Goal: Task Accomplishment & Management: Complete application form

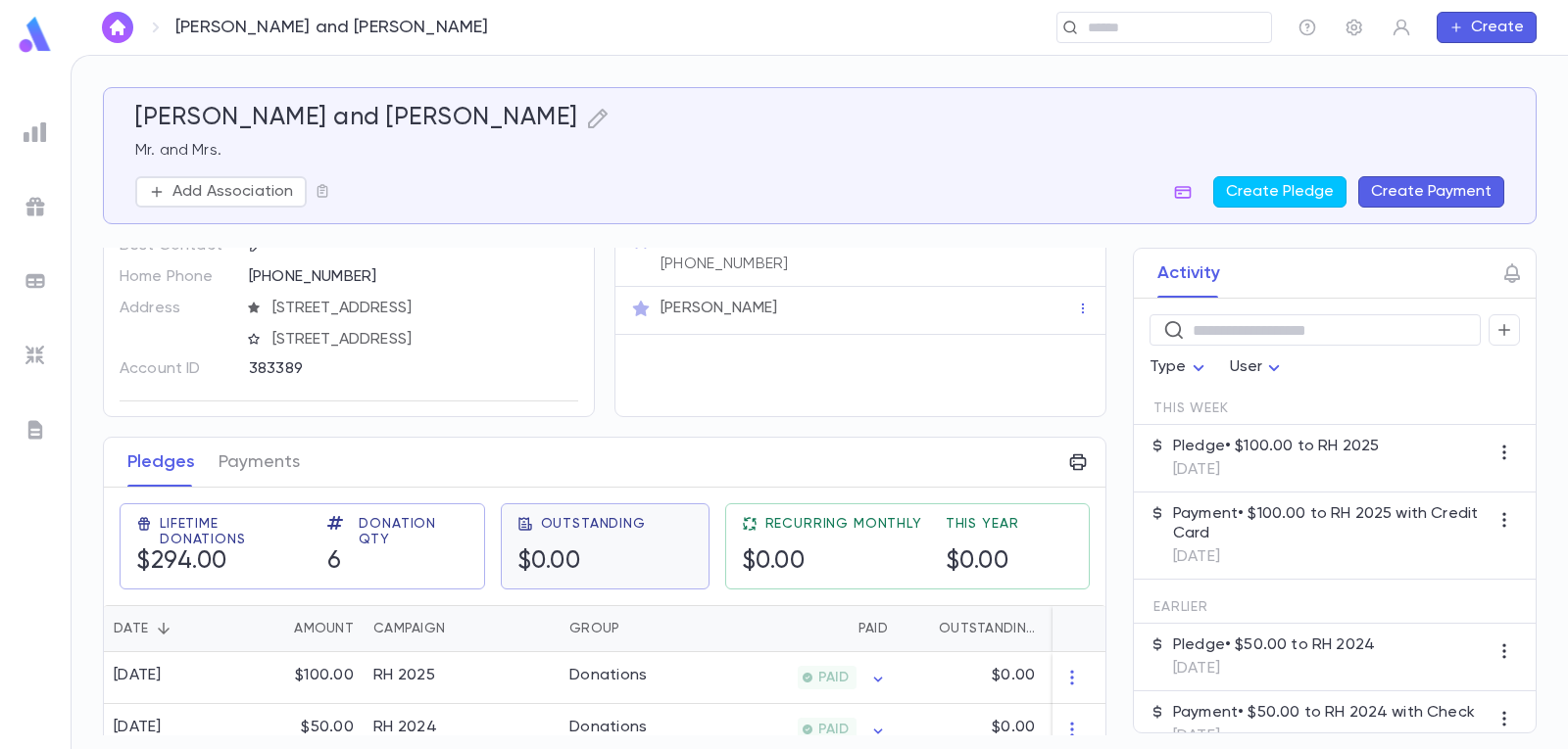
scroll to position [196, 0]
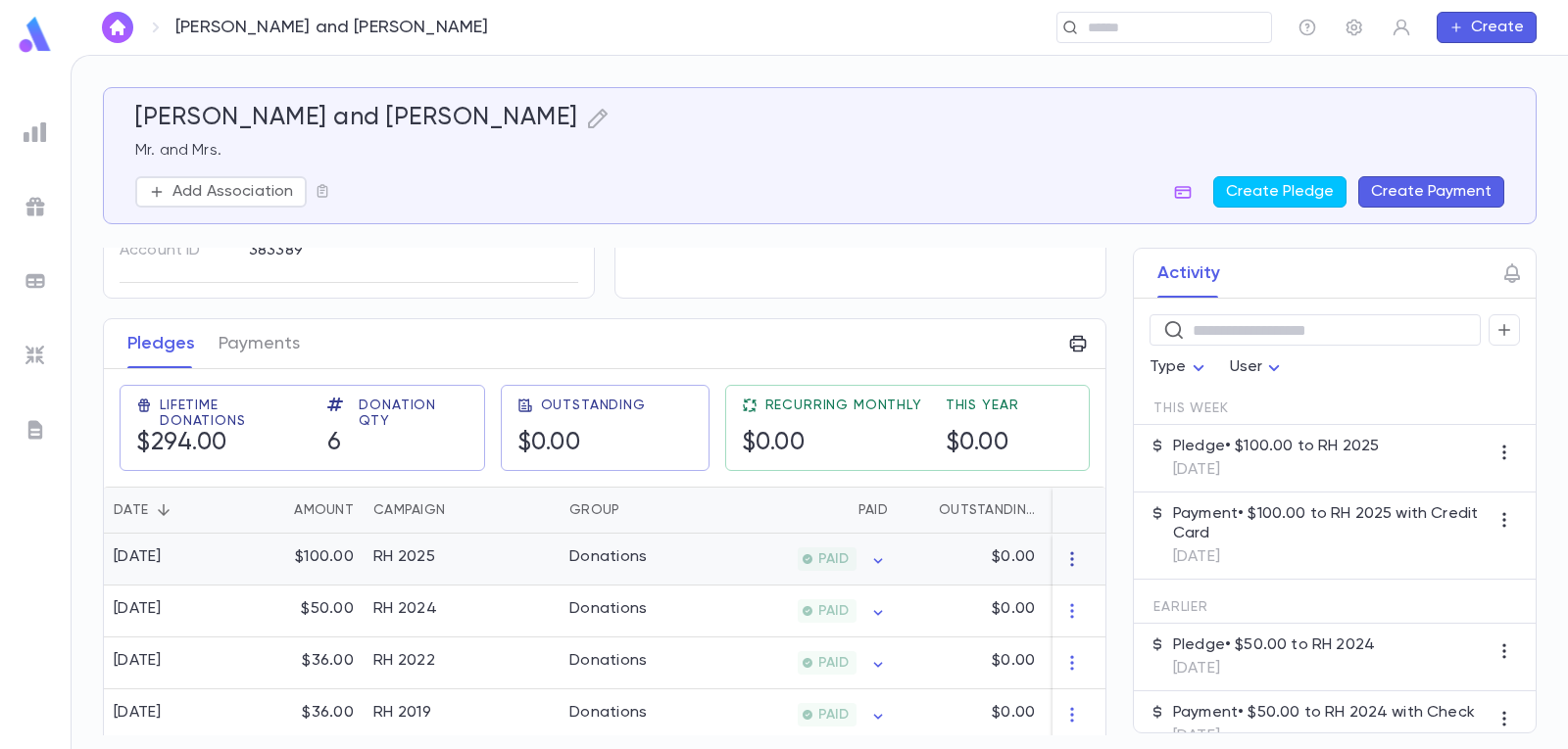
click at [1069, 556] on icon "button" at bounding box center [1072, 560] width 20 height 20
click at [1069, 556] on div at bounding box center [784, 374] width 1568 height 749
click at [1502, 452] on icon "button" at bounding box center [1503, 452] width 3 height 15
click at [1345, 443] on div at bounding box center [784, 374] width 1568 height 749
click at [1214, 465] on p "[DATE]" at bounding box center [1276, 470] width 206 height 20
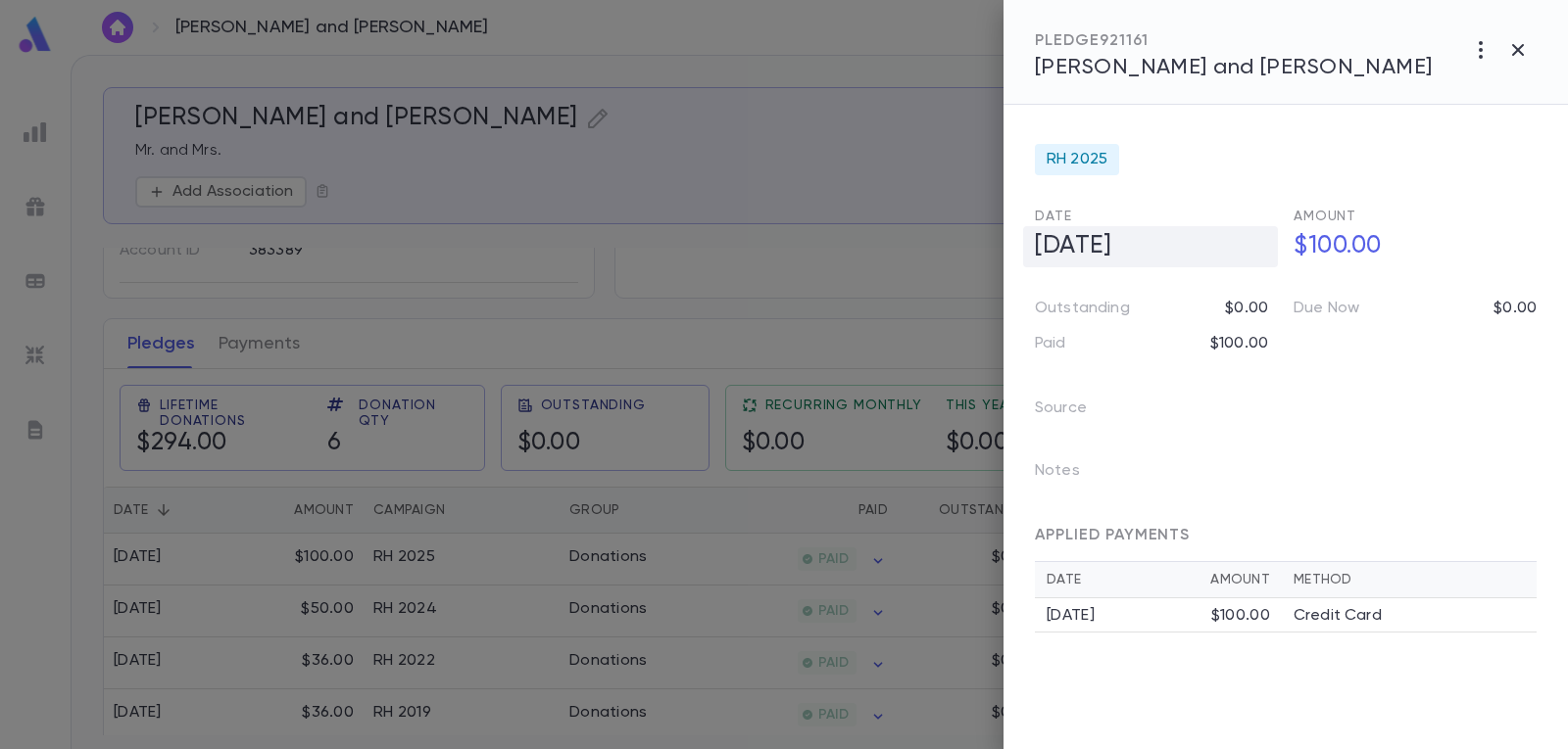
click at [1081, 240] on h5 "[DATE]" at bounding box center [1151, 247] width 254 height 41
click at [1094, 245] on input "**********" at bounding box center [1131, 246] width 194 height 38
click at [1246, 245] on icon "Choose date, selected date is Sep 4, 2025" at bounding box center [1256, 246] width 24 height 24
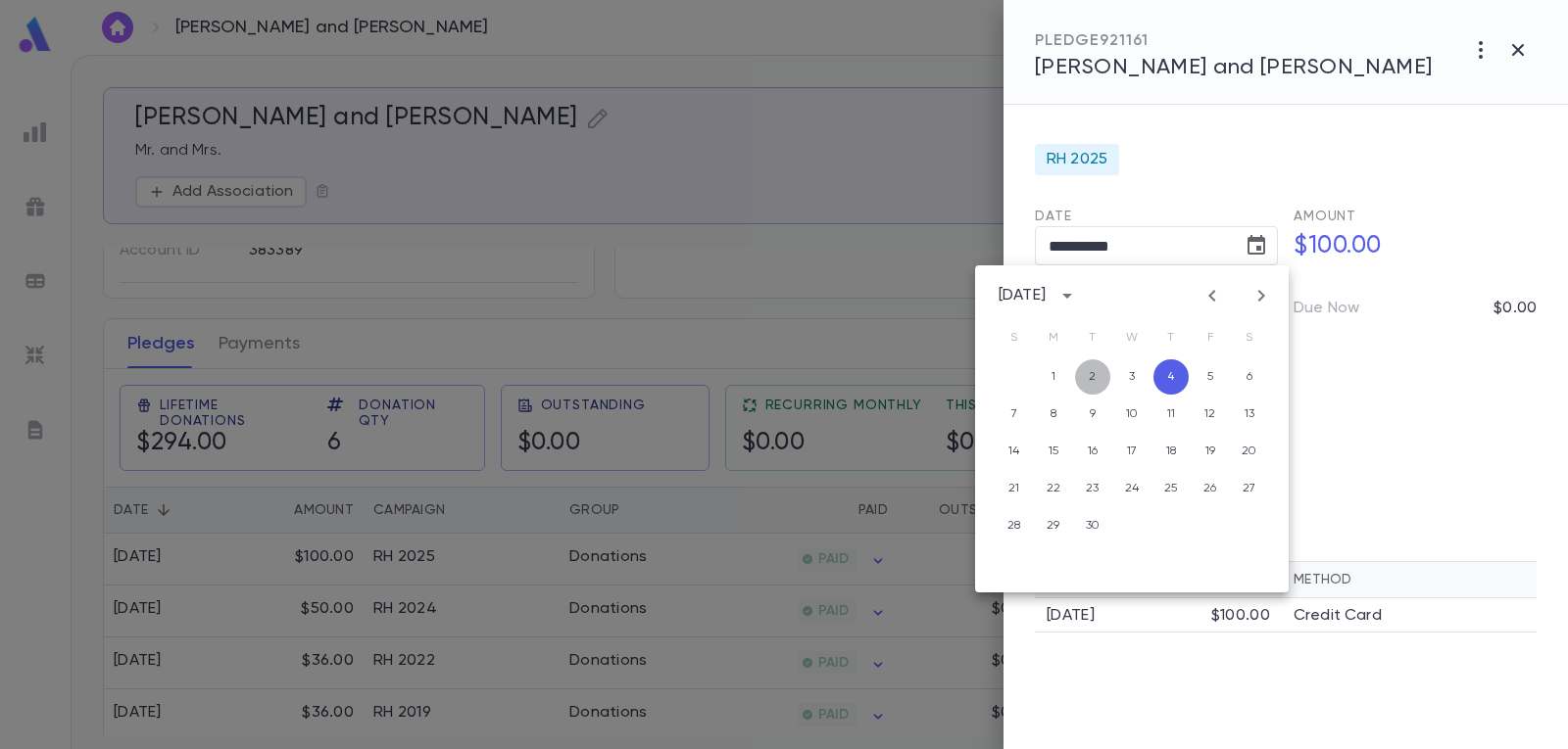
click at [1094, 379] on button "2" at bounding box center [1093, 377] width 36 height 35
type input "**********"
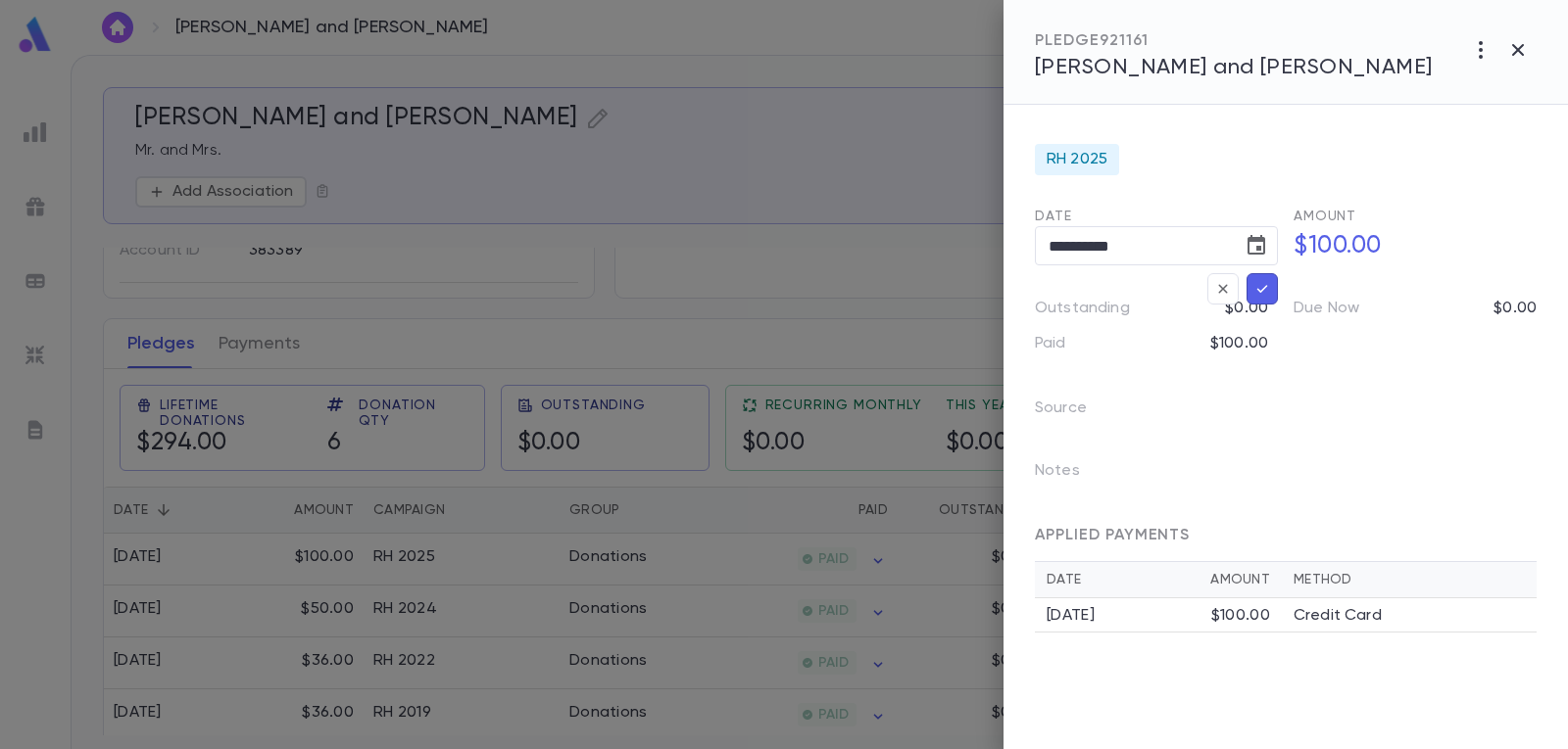
click at [1266, 283] on icon "button" at bounding box center [1262, 289] width 18 height 20
click at [1512, 46] on icon "button" at bounding box center [1518, 50] width 24 height 24
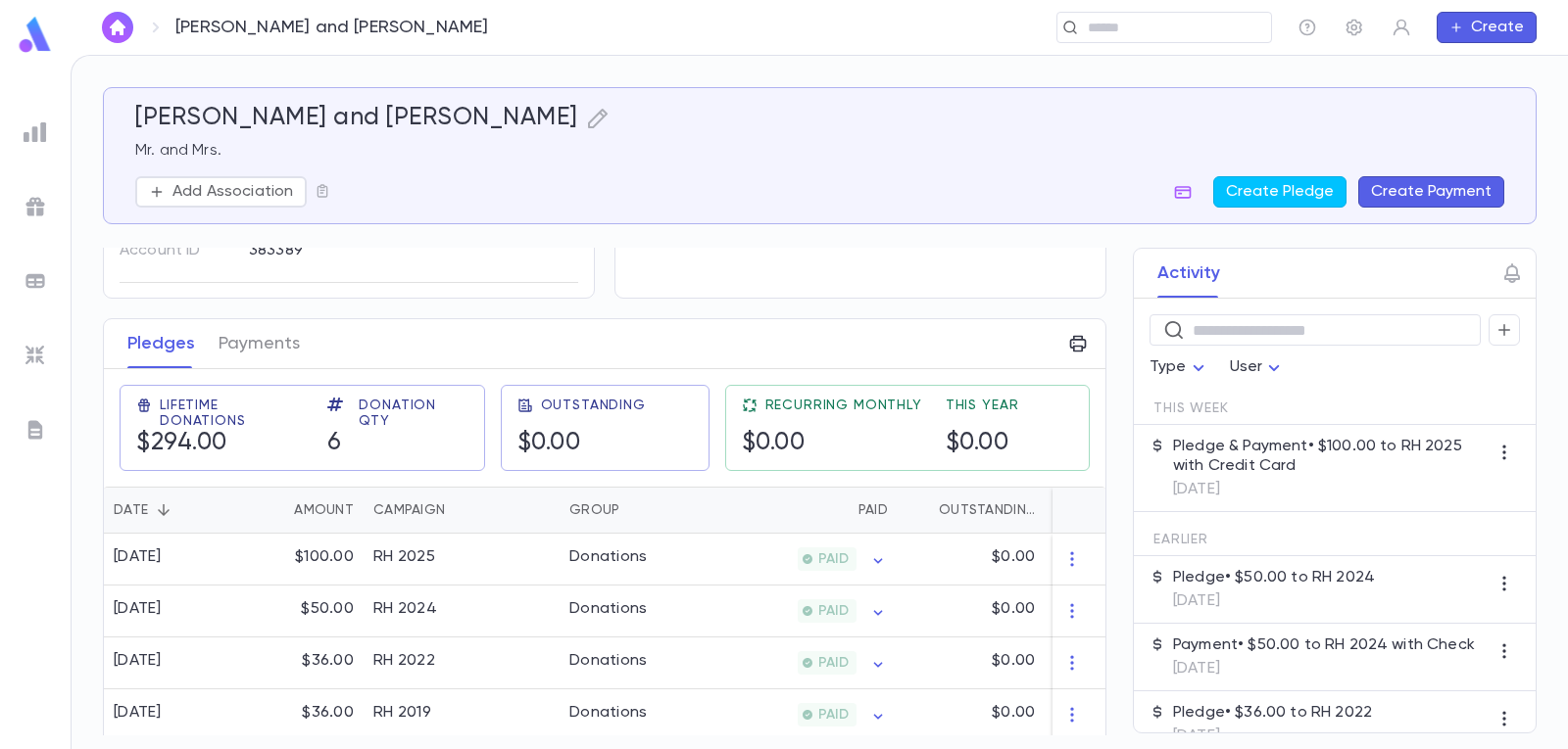
click at [1247, 480] on p "[DATE]" at bounding box center [1331, 490] width 316 height 20
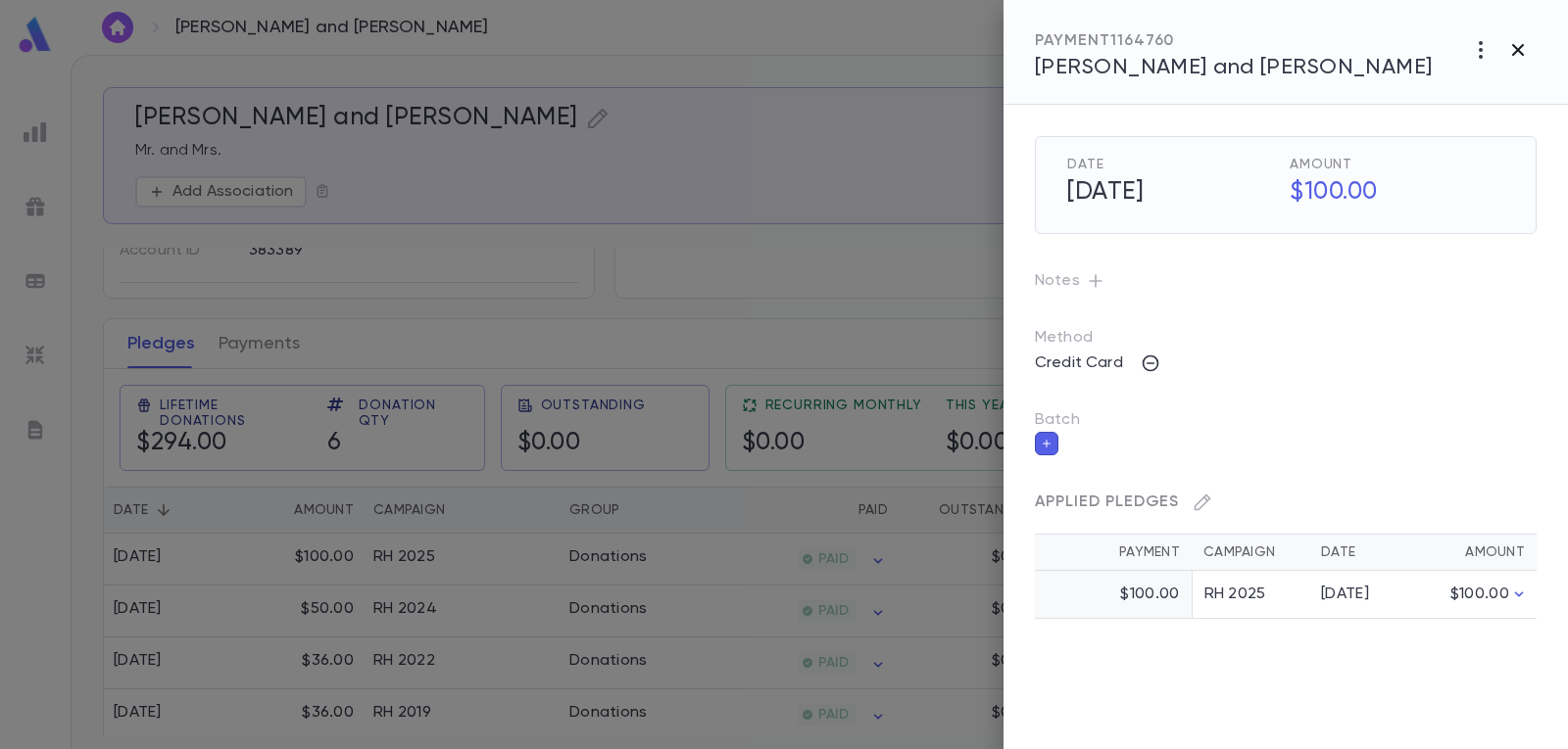
click at [1515, 48] on icon "button" at bounding box center [1518, 50] width 12 height 12
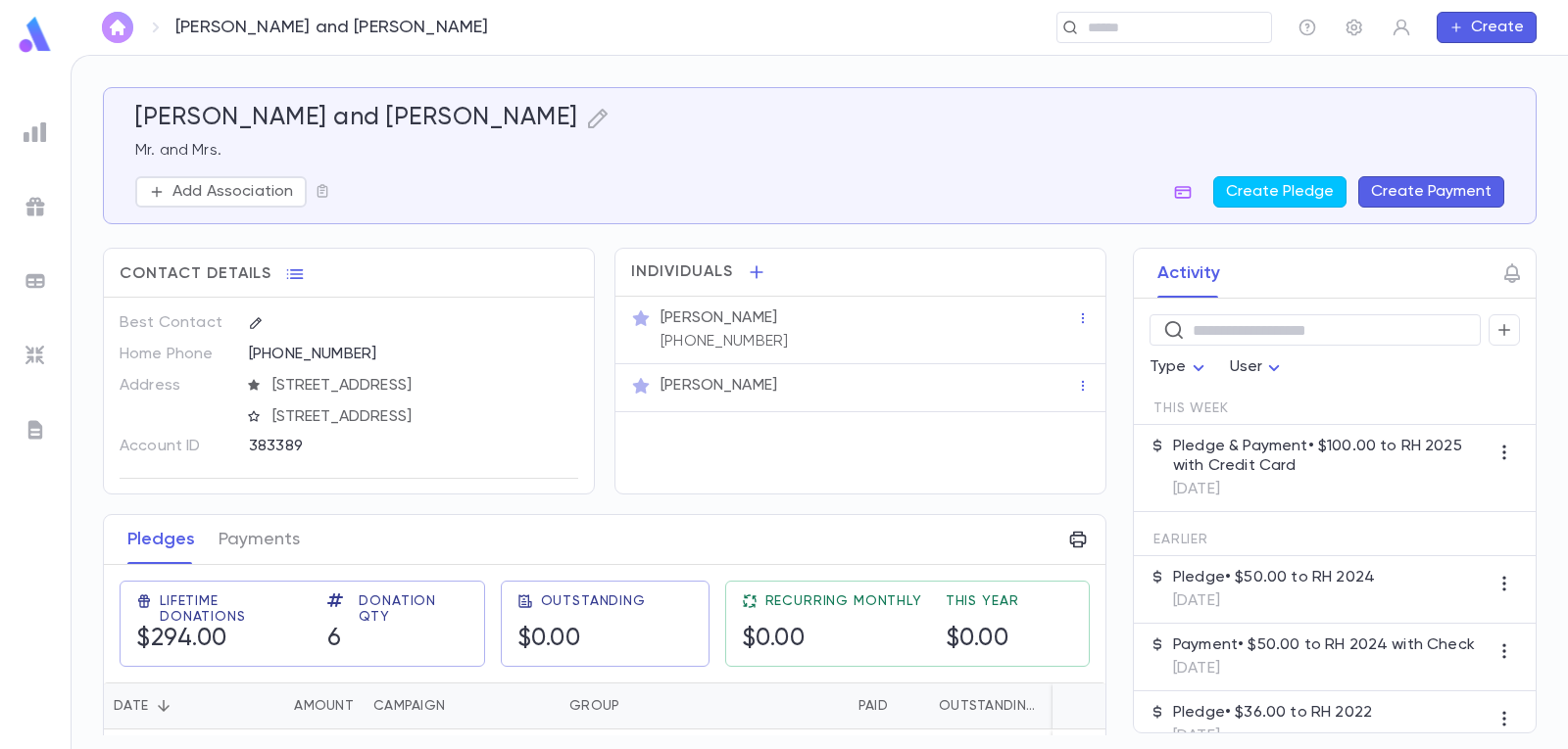
click at [112, 28] on img "button" at bounding box center [117, 28] width 24 height 16
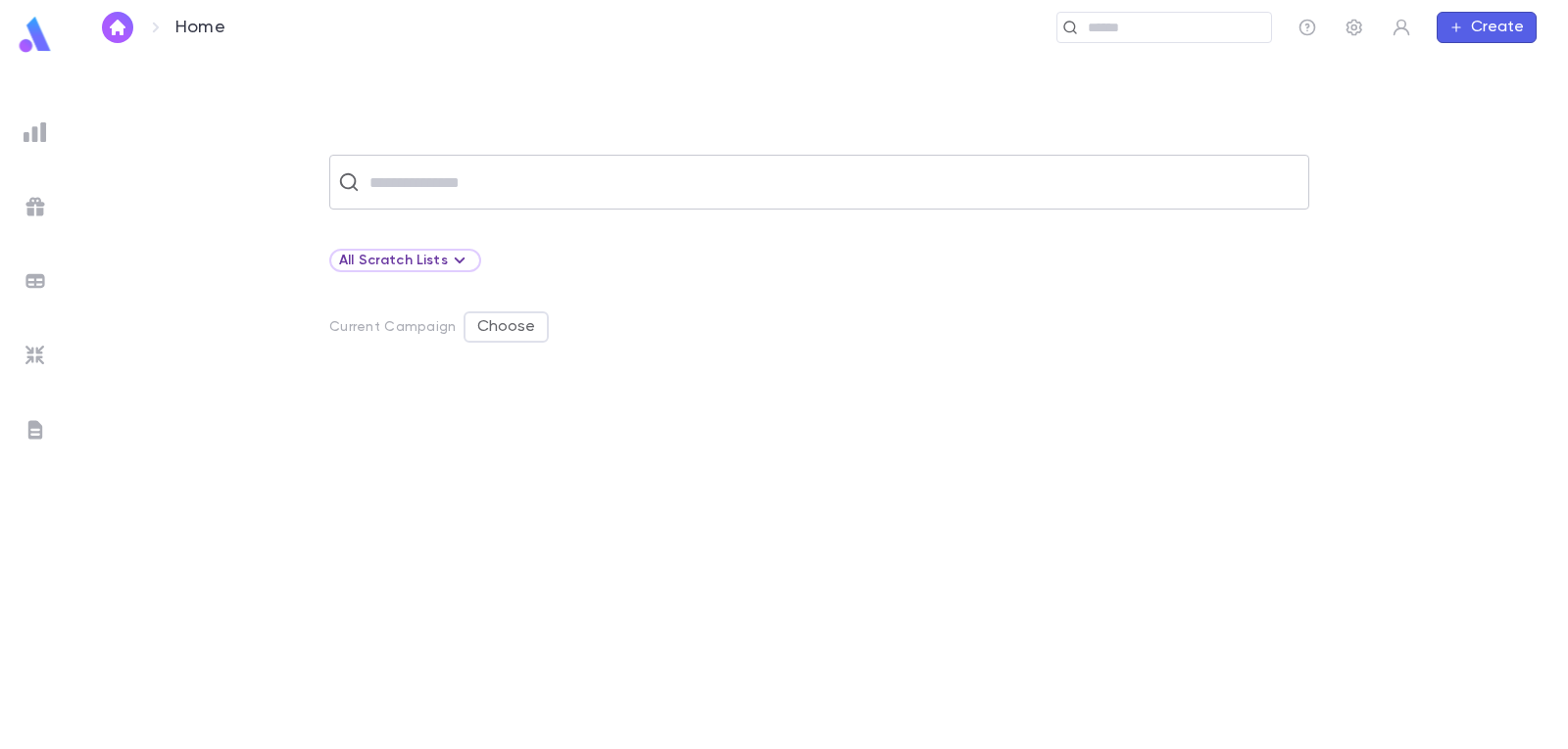
click at [496, 184] on input "text" at bounding box center [832, 182] width 937 height 37
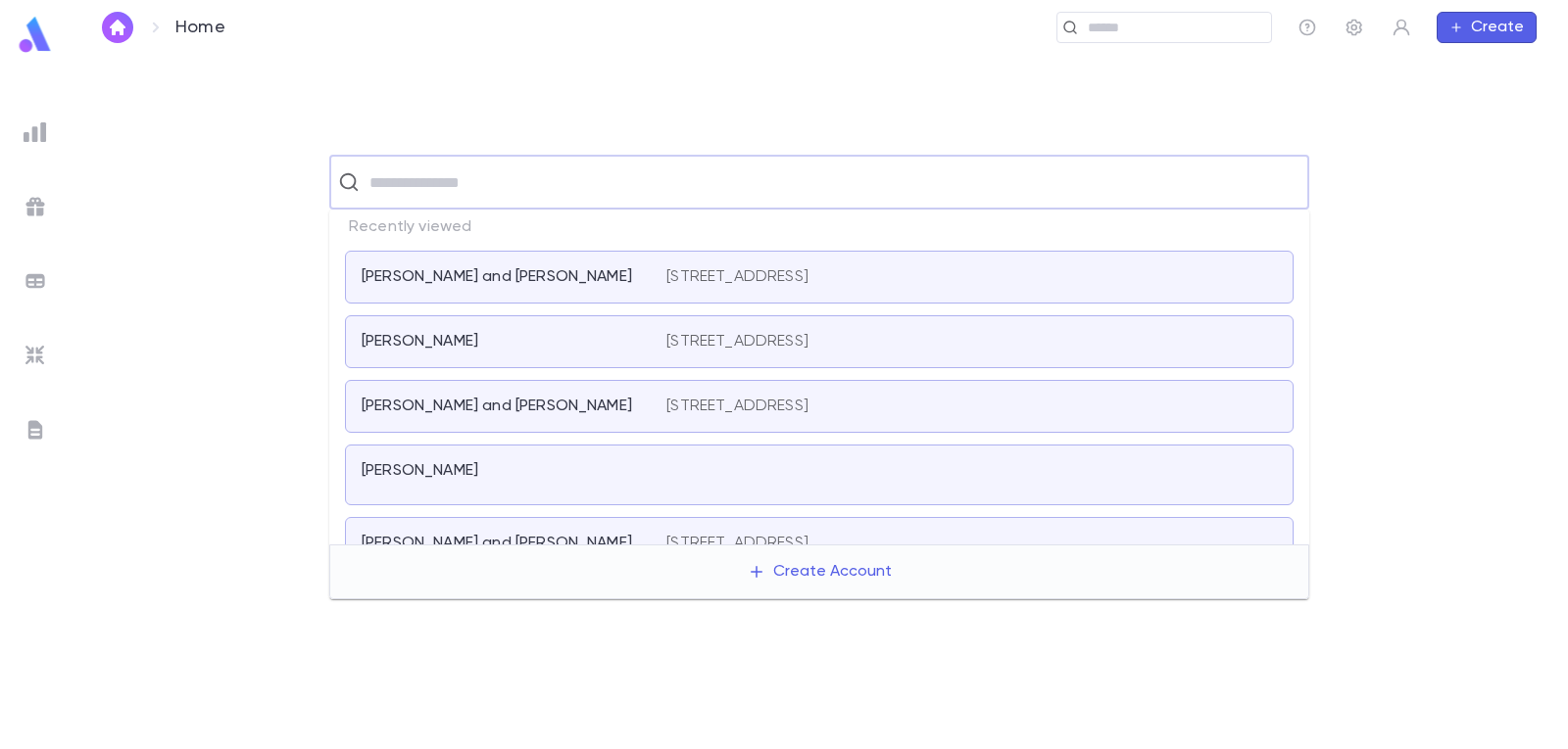
click at [475, 280] on p "[PERSON_NAME] and [PERSON_NAME]" at bounding box center [497, 277] width 270 height 20
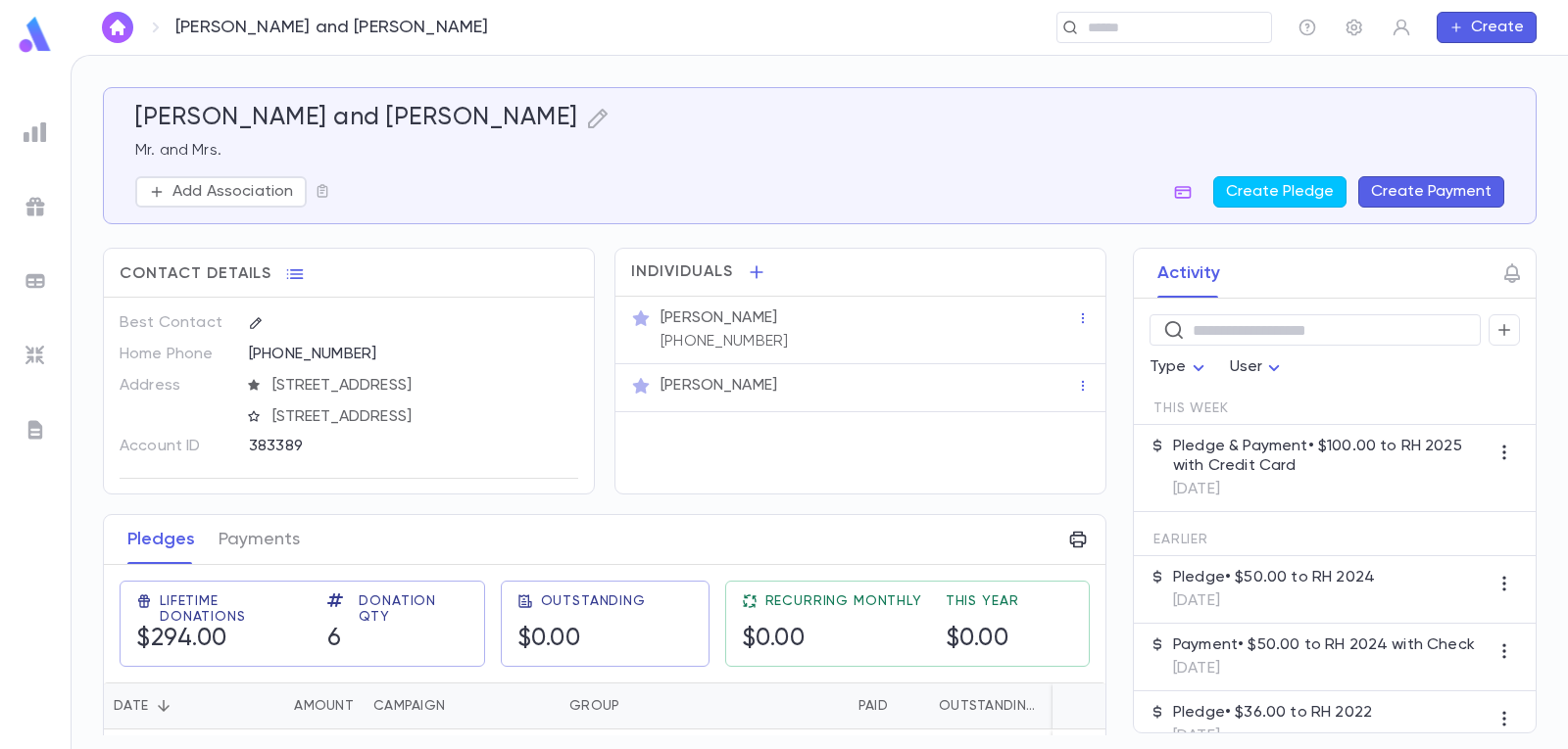
click at [1198, 458] on p "Pledge & Payment • $100.00 to RH 2025 with Credit Card" at bounding box center [1331, 456] width 316 height 39
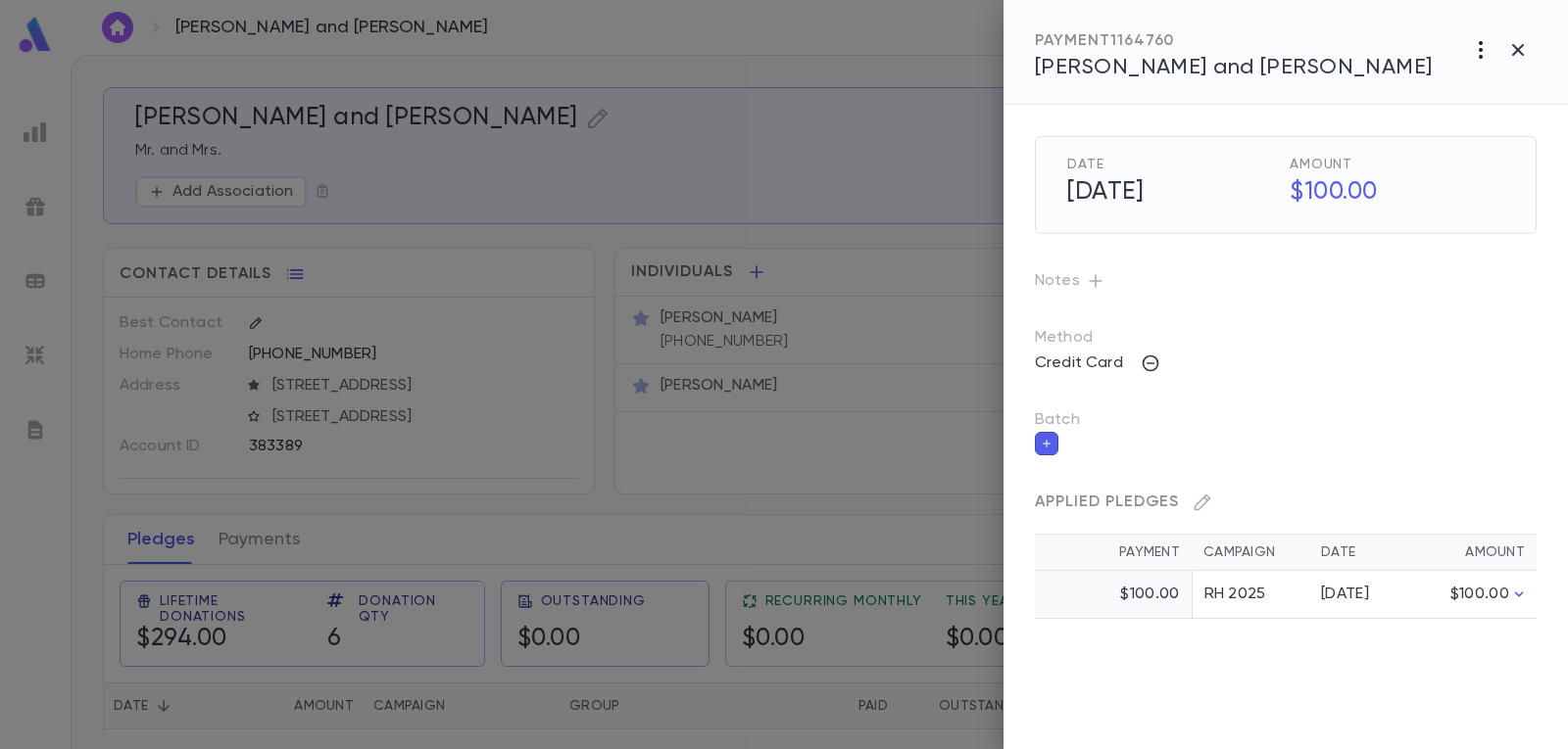
click at [1476, 50] on icon "button" at bounding box center [1481, 50] width 24 height 24
click at [1448, 308] on div at bounding box center [784, 374] width 1568 height 749
click at [1521, 45] on icon "button" at bounding box center [1518, 50] width 24 height 24
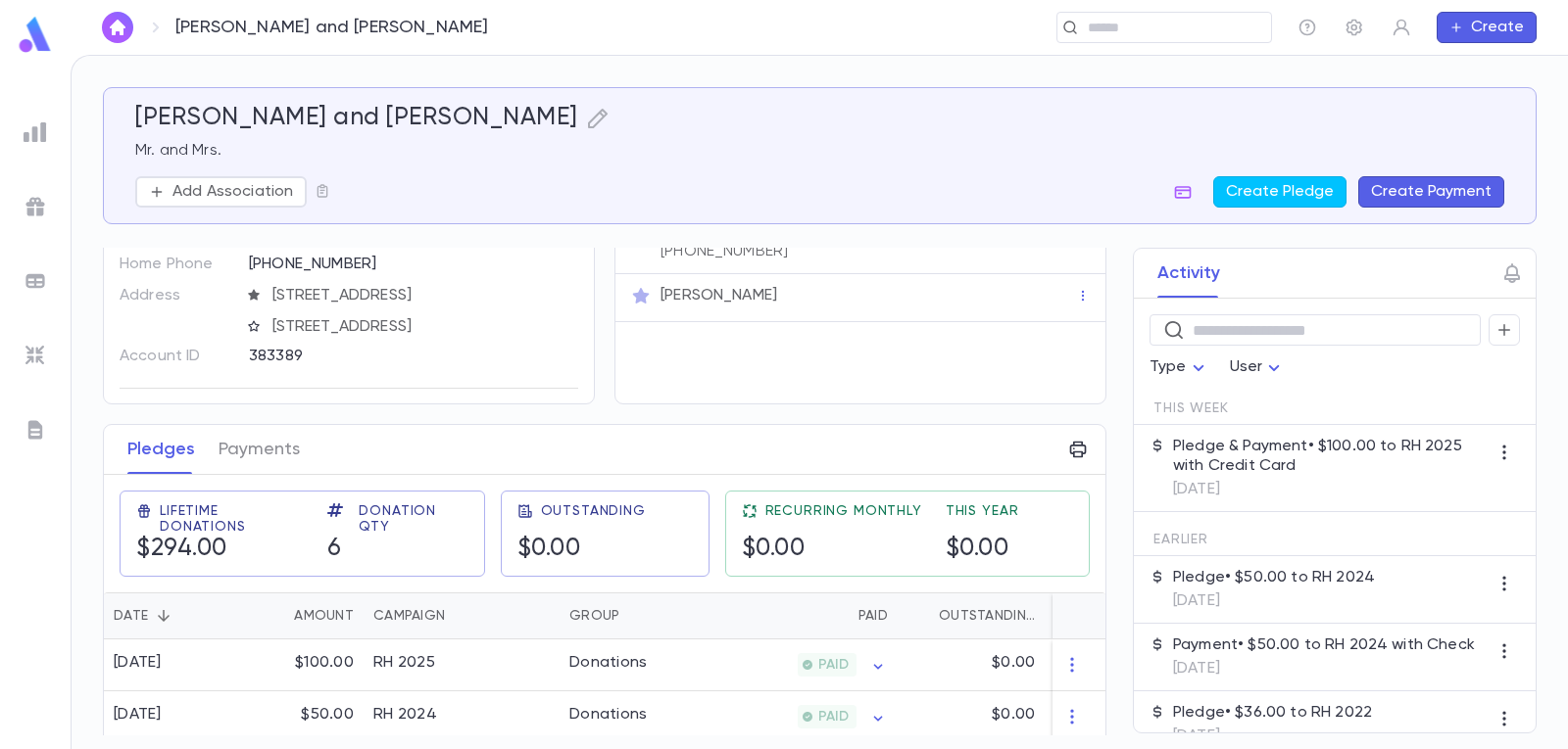
scroll to position [294, 0]
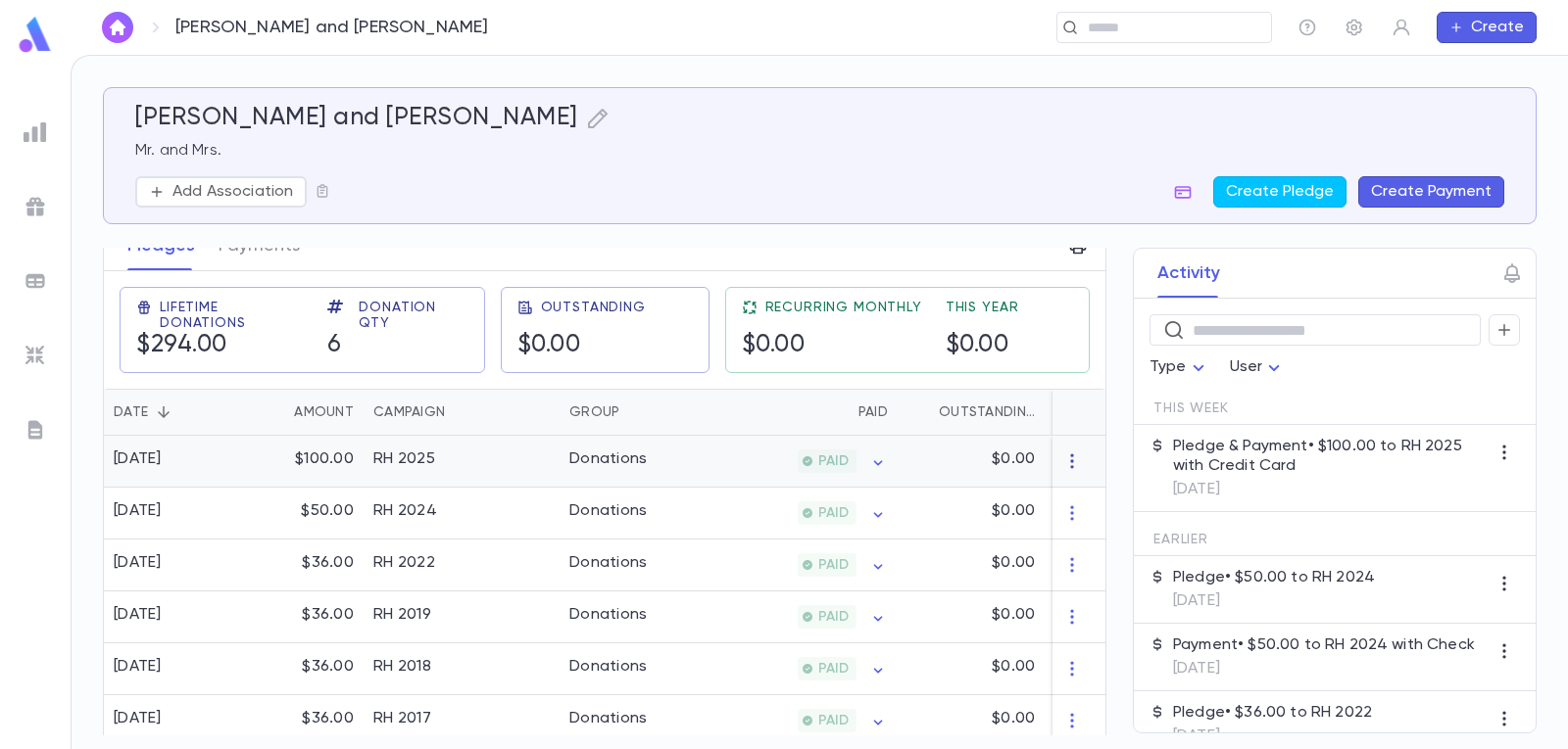
click at [1062, 455] on icon "button" at bounding box center [1072, 461] width 20 height 20
click at [1108, 490] on li "Delete" at bounding box center [1100, 494] width 82 height 32
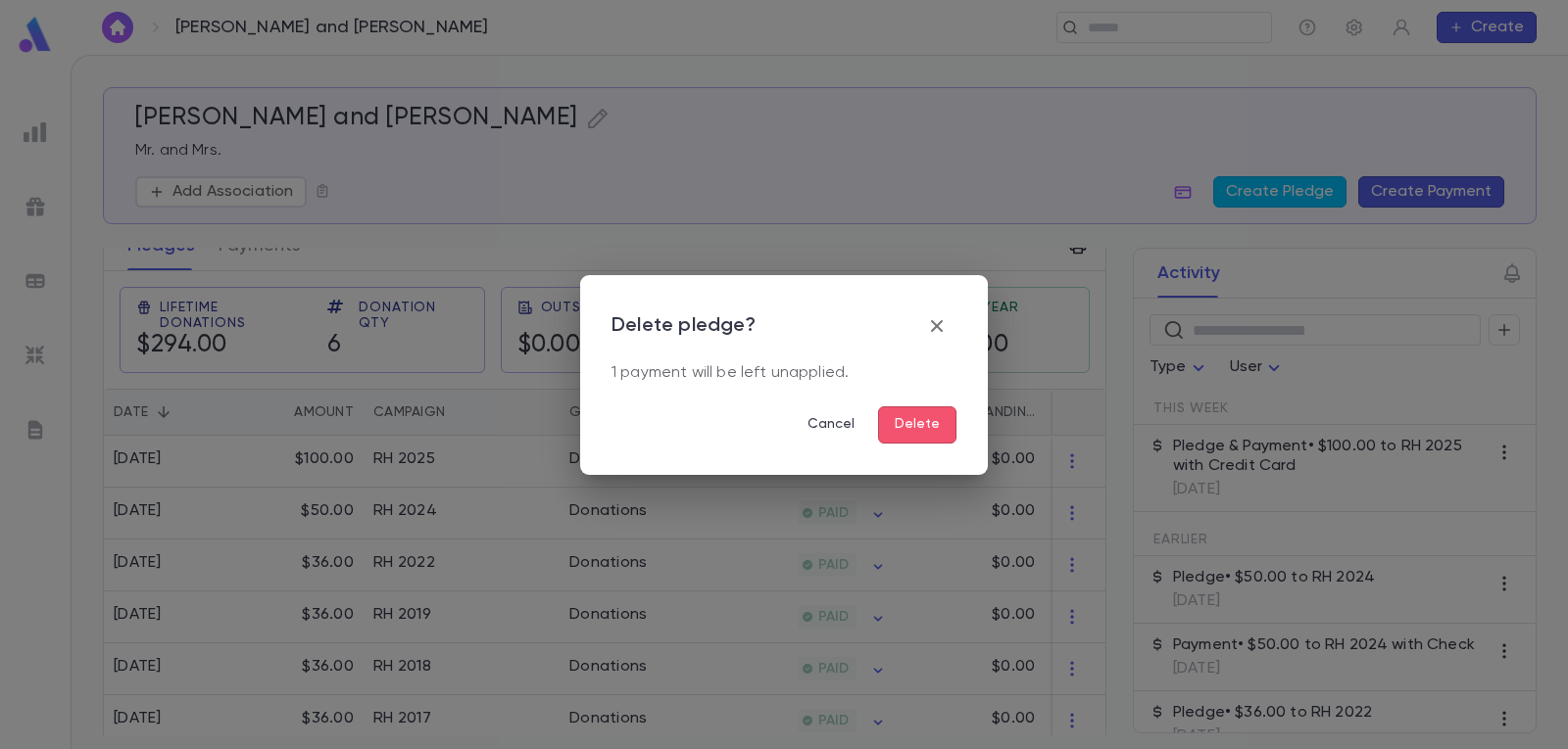
click at [944, 428] on button "Delete" at bounding box center [917, 425] width 79 height 37
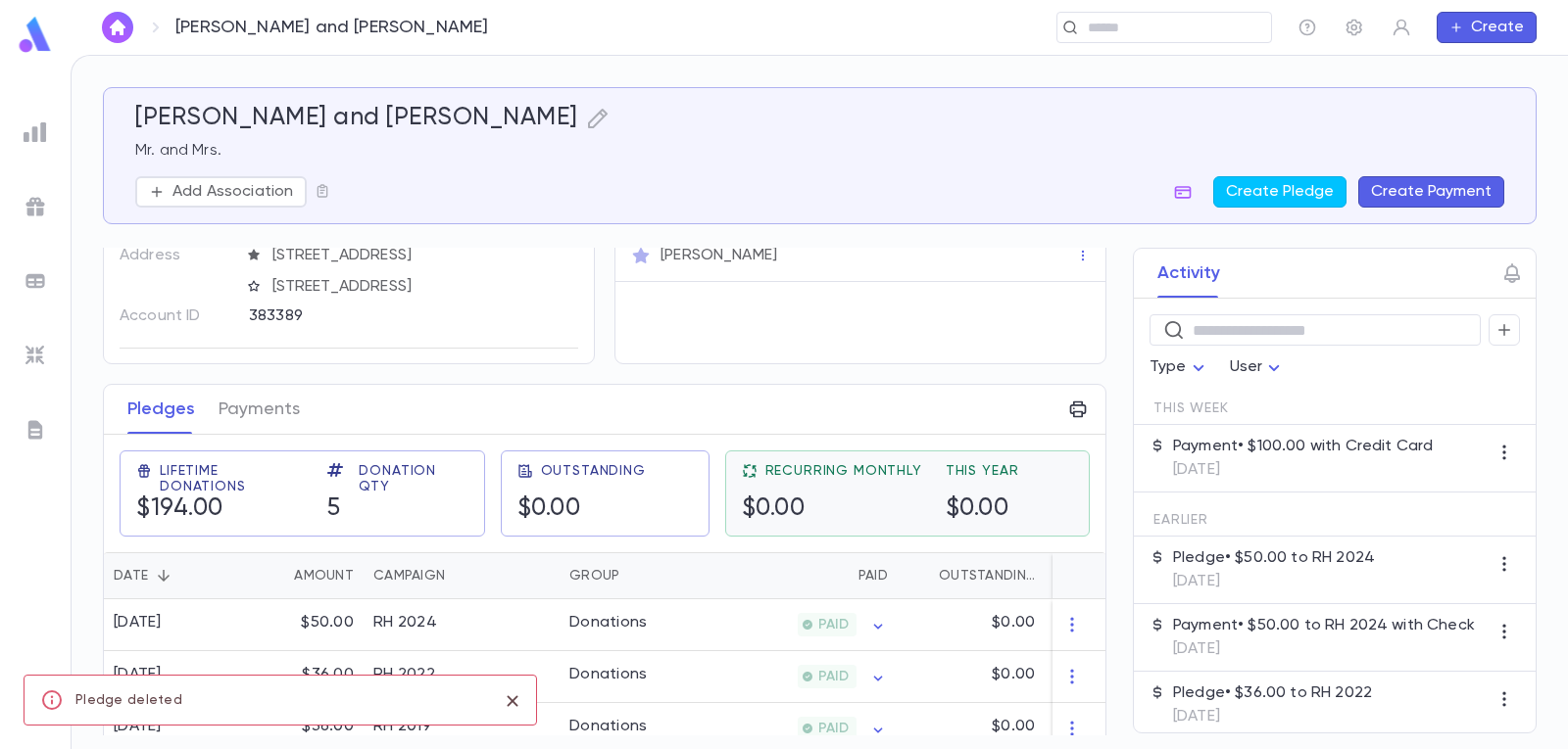
scroll to position [67, 0]
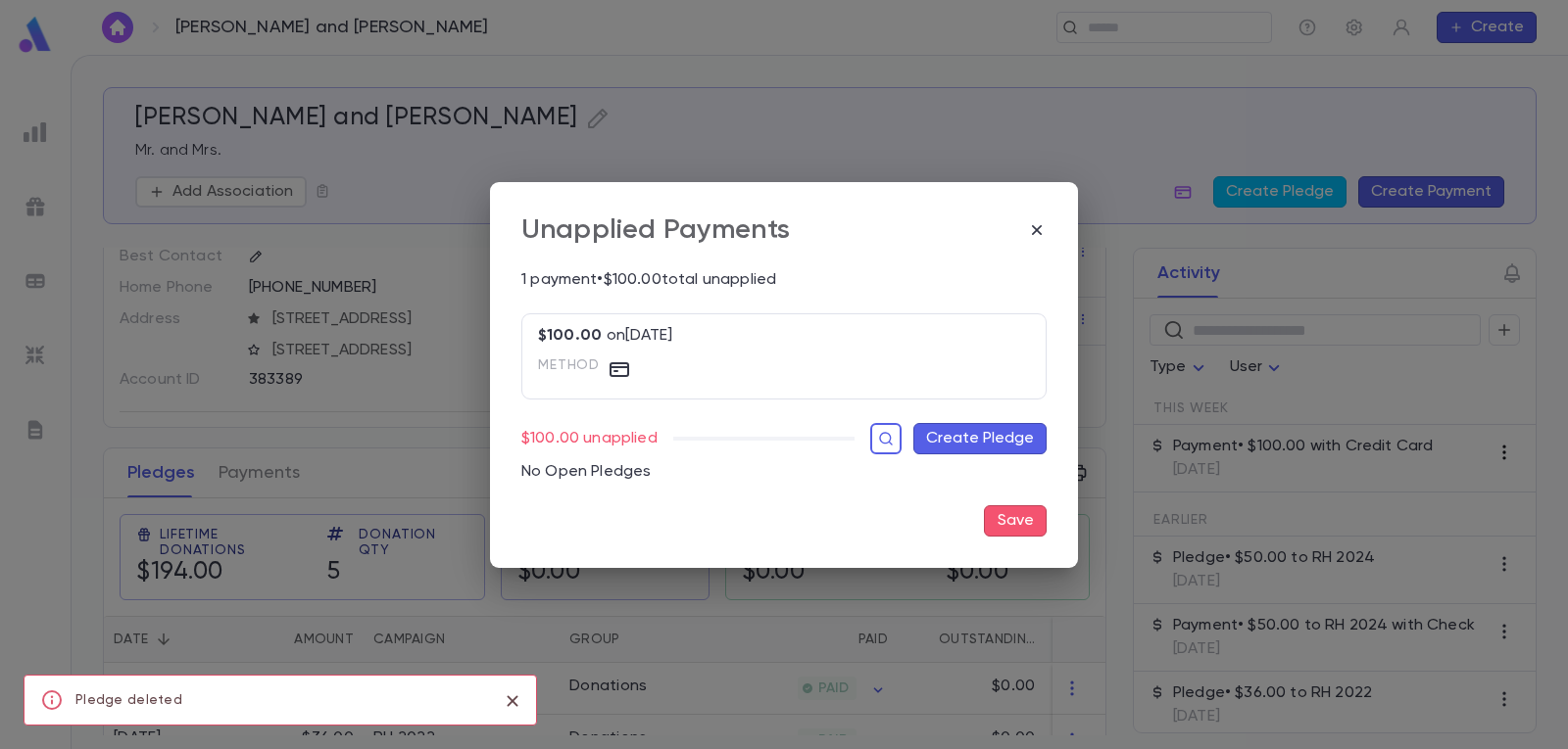
click at [1496, 453] on div "Unapplied Payments 1 payment • $100.00 total unapplied $100.00 on 9/2/2025 Meth…" at bounding box center [784, 374] width 1568 height 749
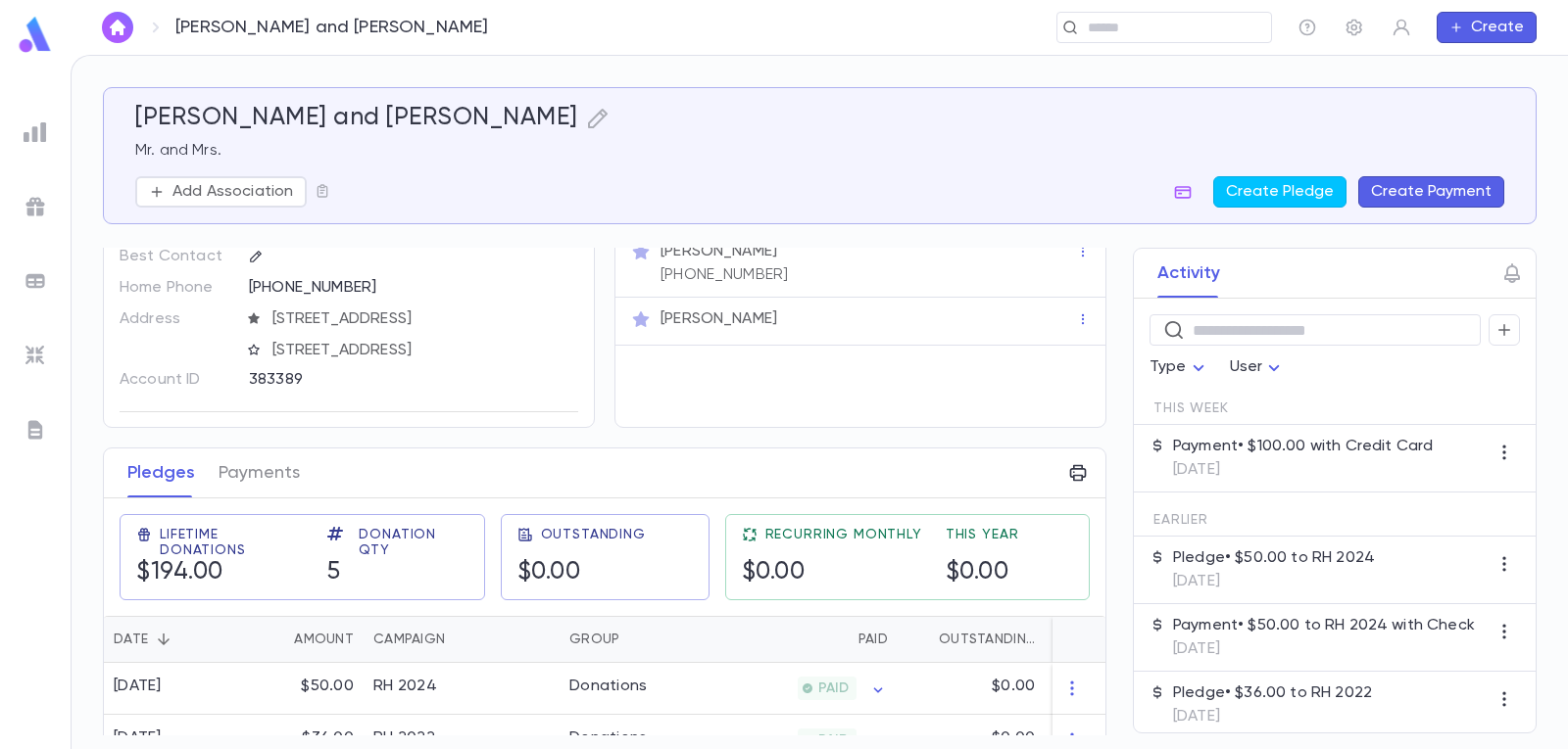
click at [1245, 450] on p "Payment • $100.00 with Credit Card" at bounding box center [1303, 446] width 259 height 20
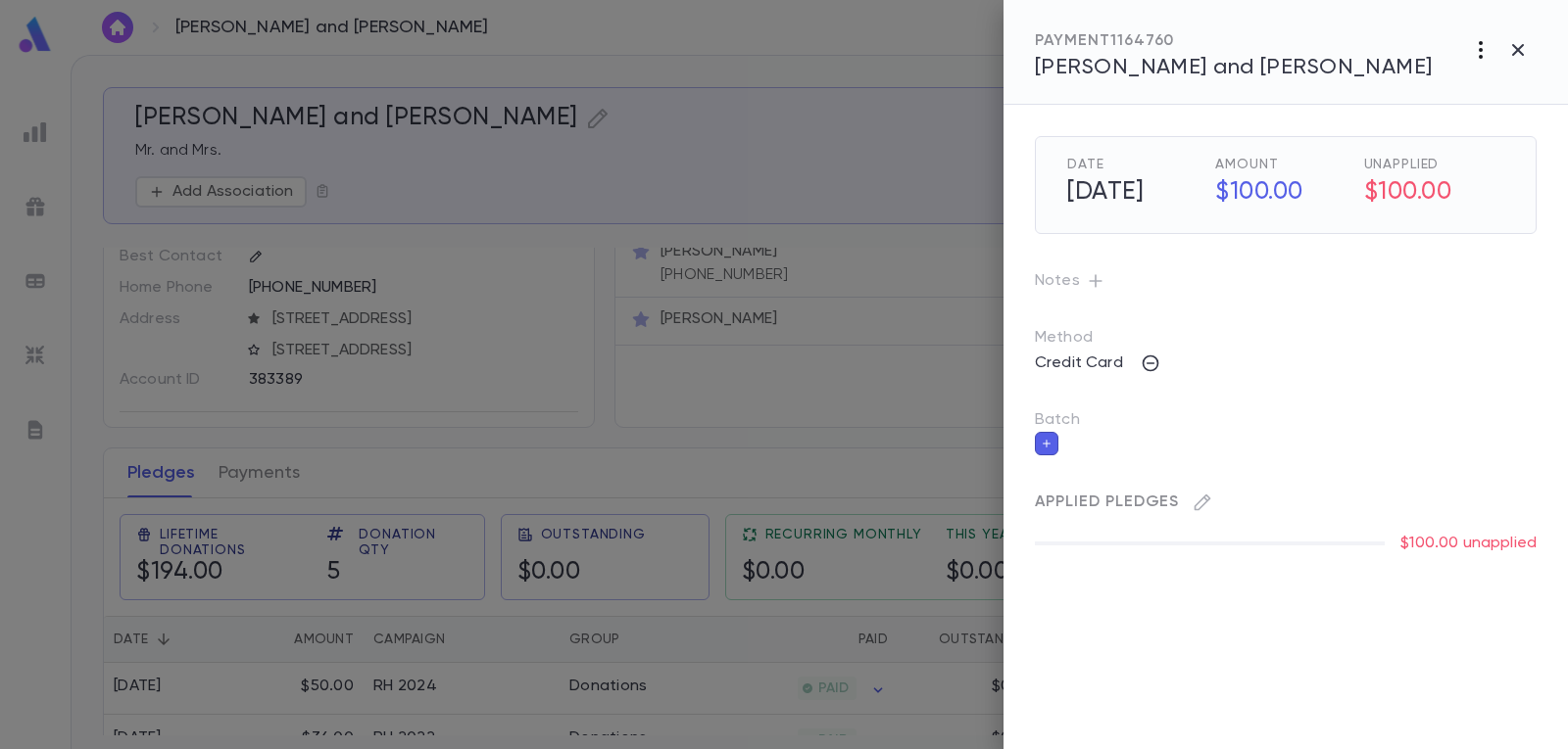
click at [1489, 45] on icon "button" at bounding box center [1481, 50] width 24 height 24
click at [1431, 182] on li "Delete" at bounding box center [1473, 185] width 166 height 32
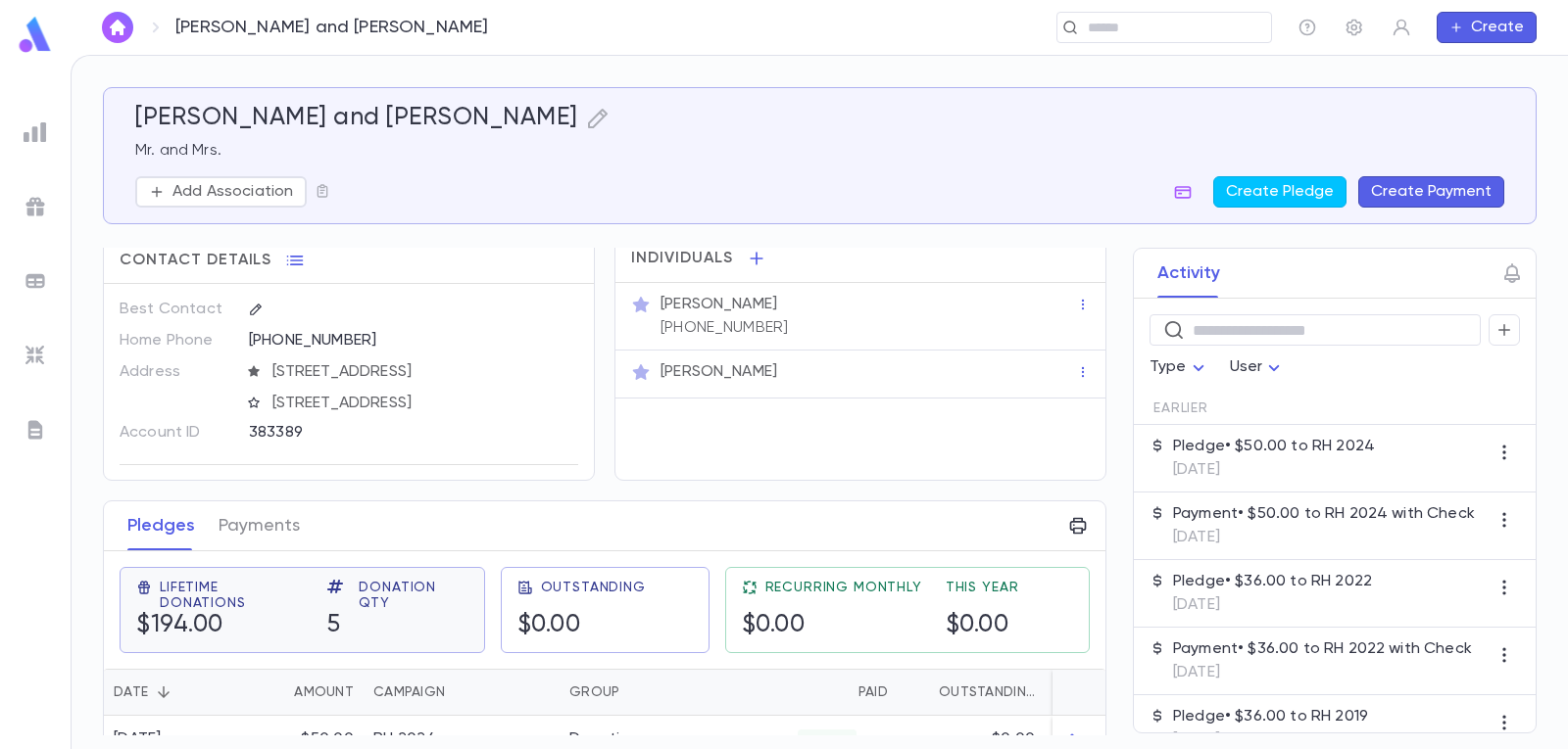
scroll to position [0, 0]
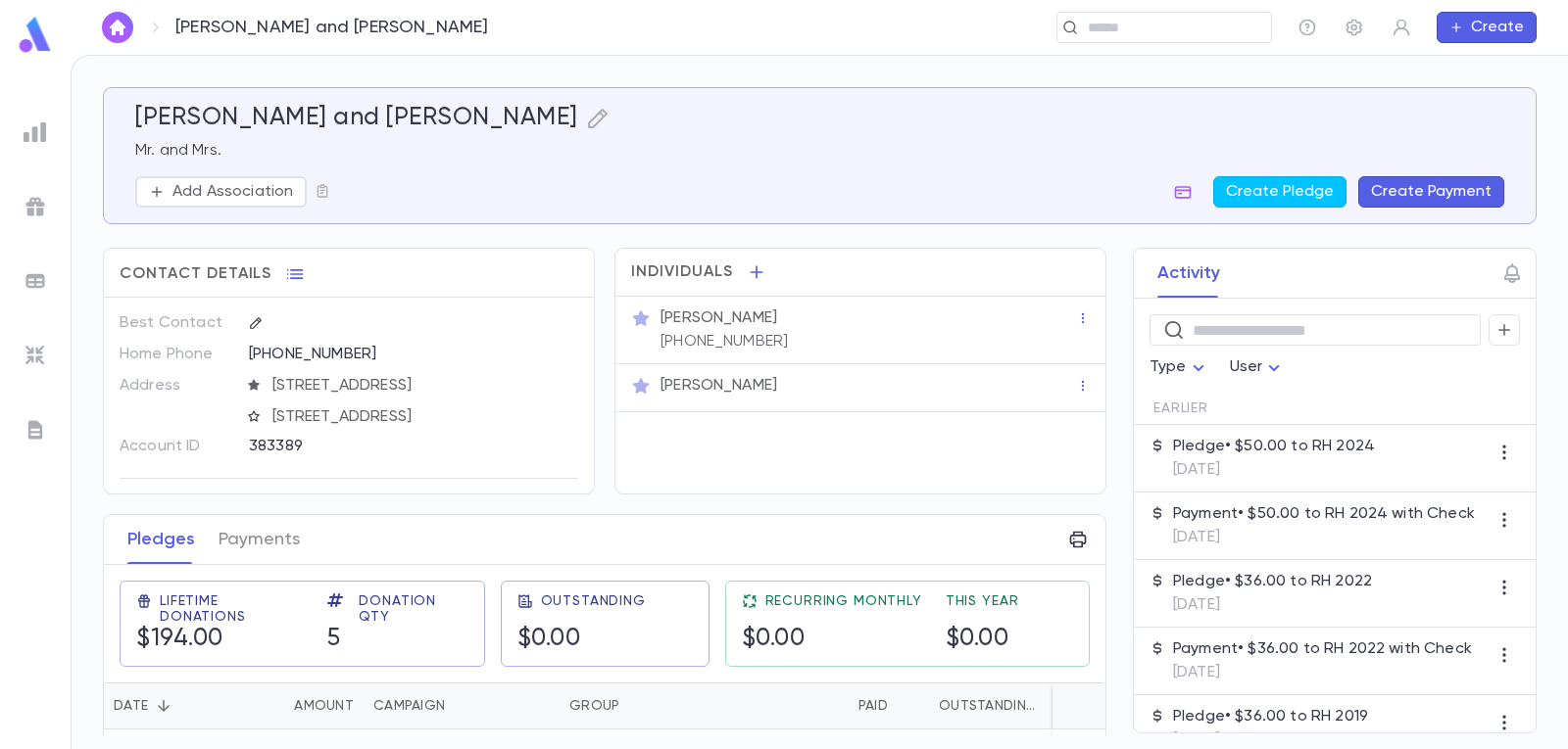
click at [1458, 189] on button "Create Payment" at bounding box center [1431, 192] width 146 height 32
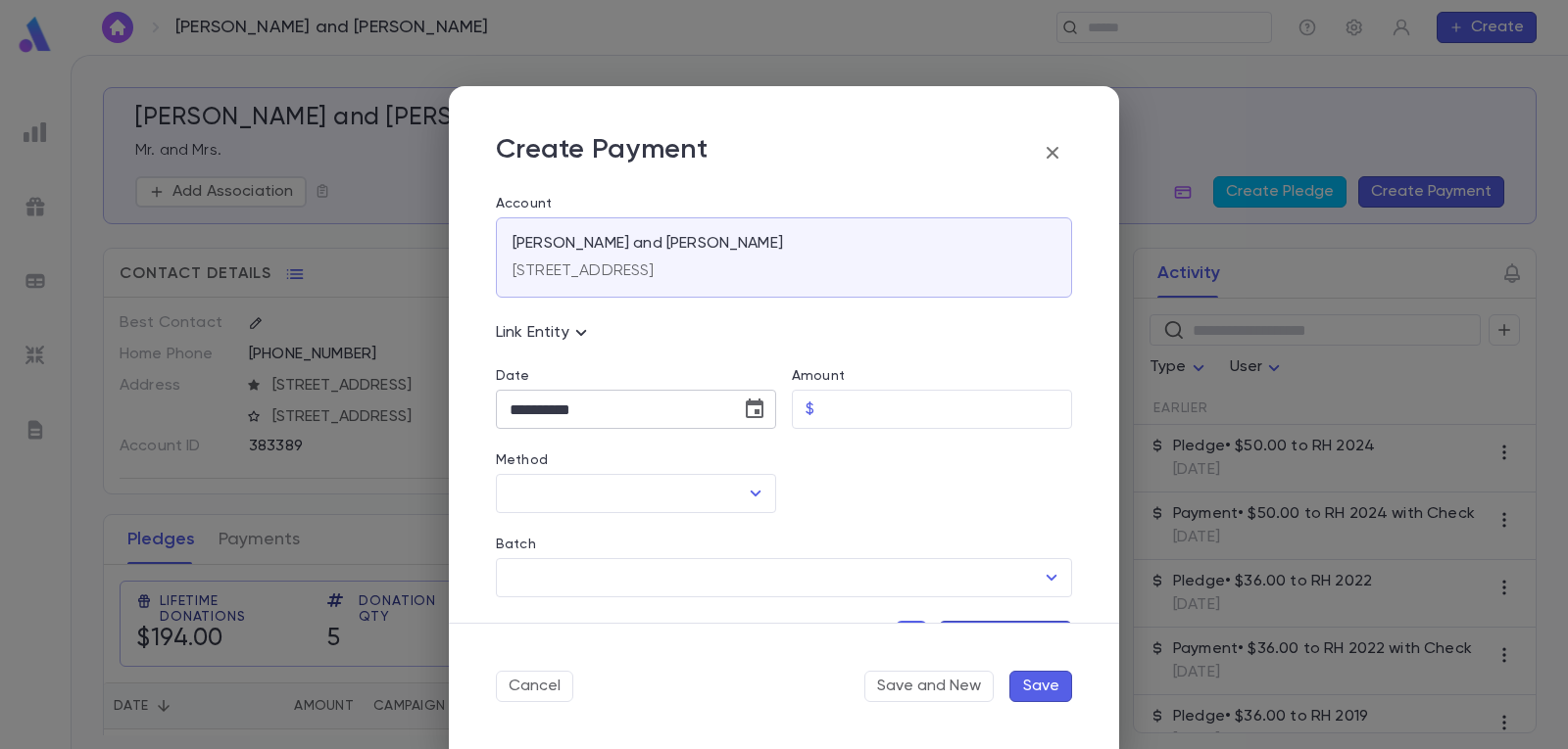
click at [735, 411] on button "Choose date, selected date is Sep 4, 2025" at bounding box center [754, 410] width 39 height 39
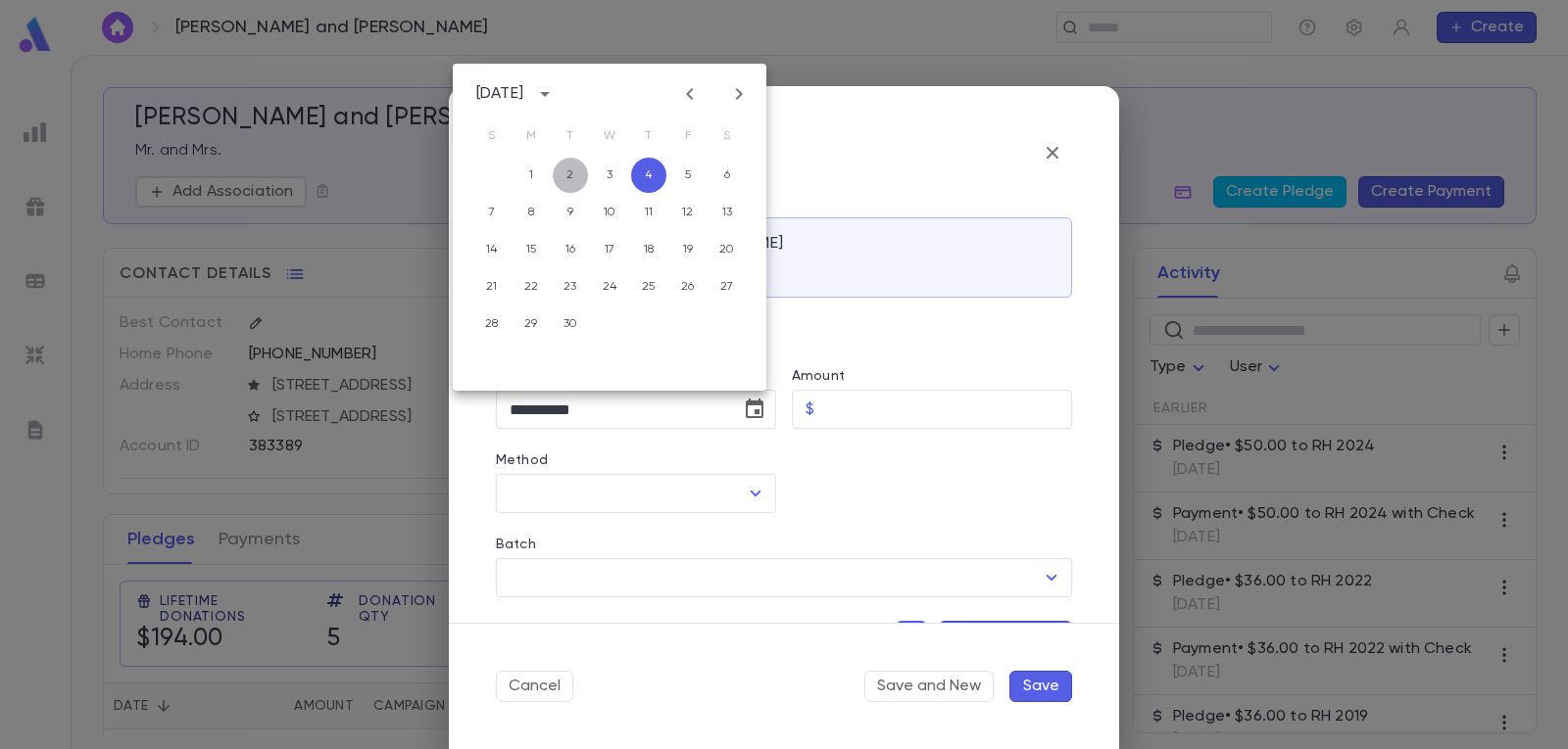
click at [571, 179] on button "2" at bounding box center [570, 175] width 36 height 35
type input "**********"
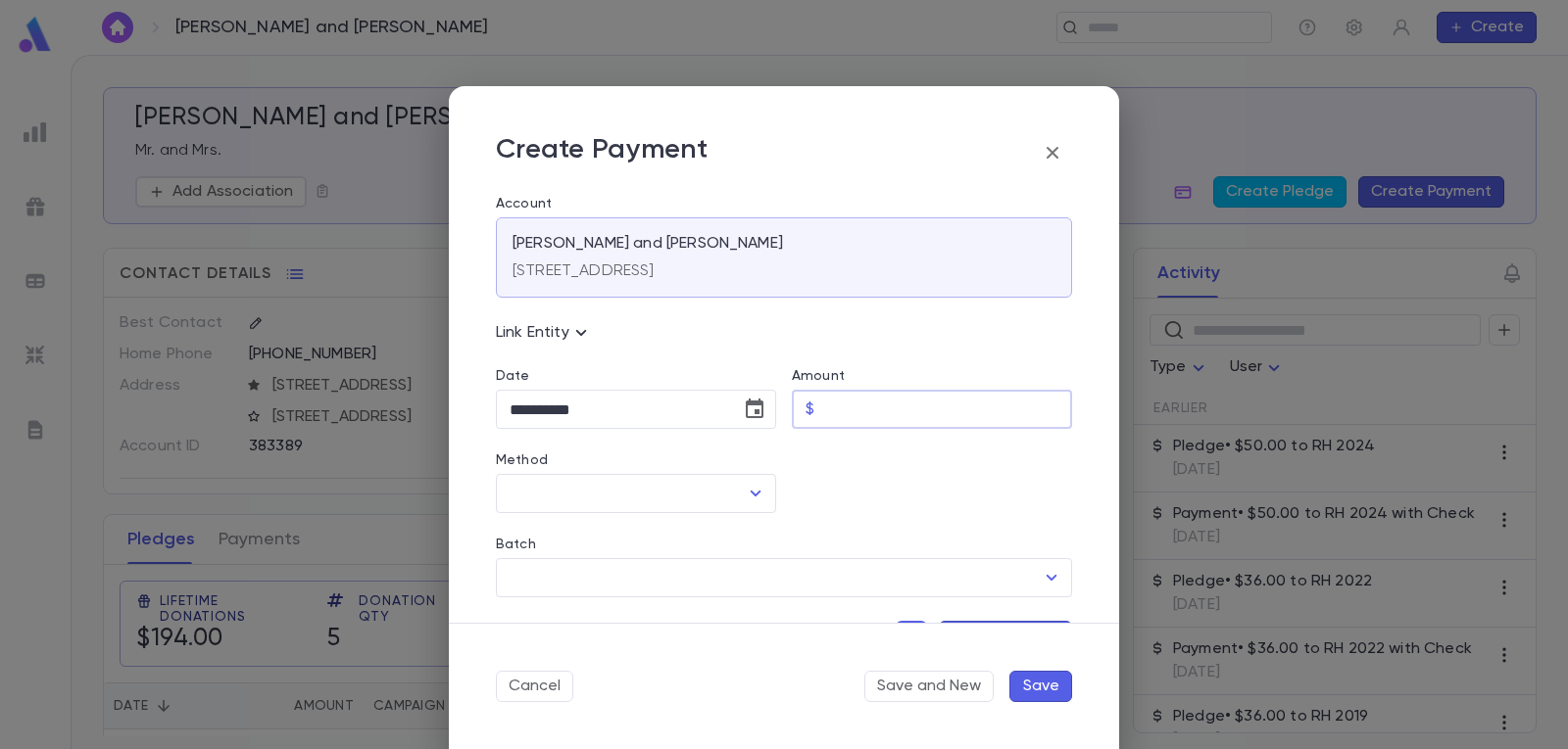
click at [873, 394] on input "Amount" at bounding box center [947, 410] width 249 height 38
click at [748, 488] on icon "Open" at bounding box center [755, 494] width 24 height 24
type input "******"
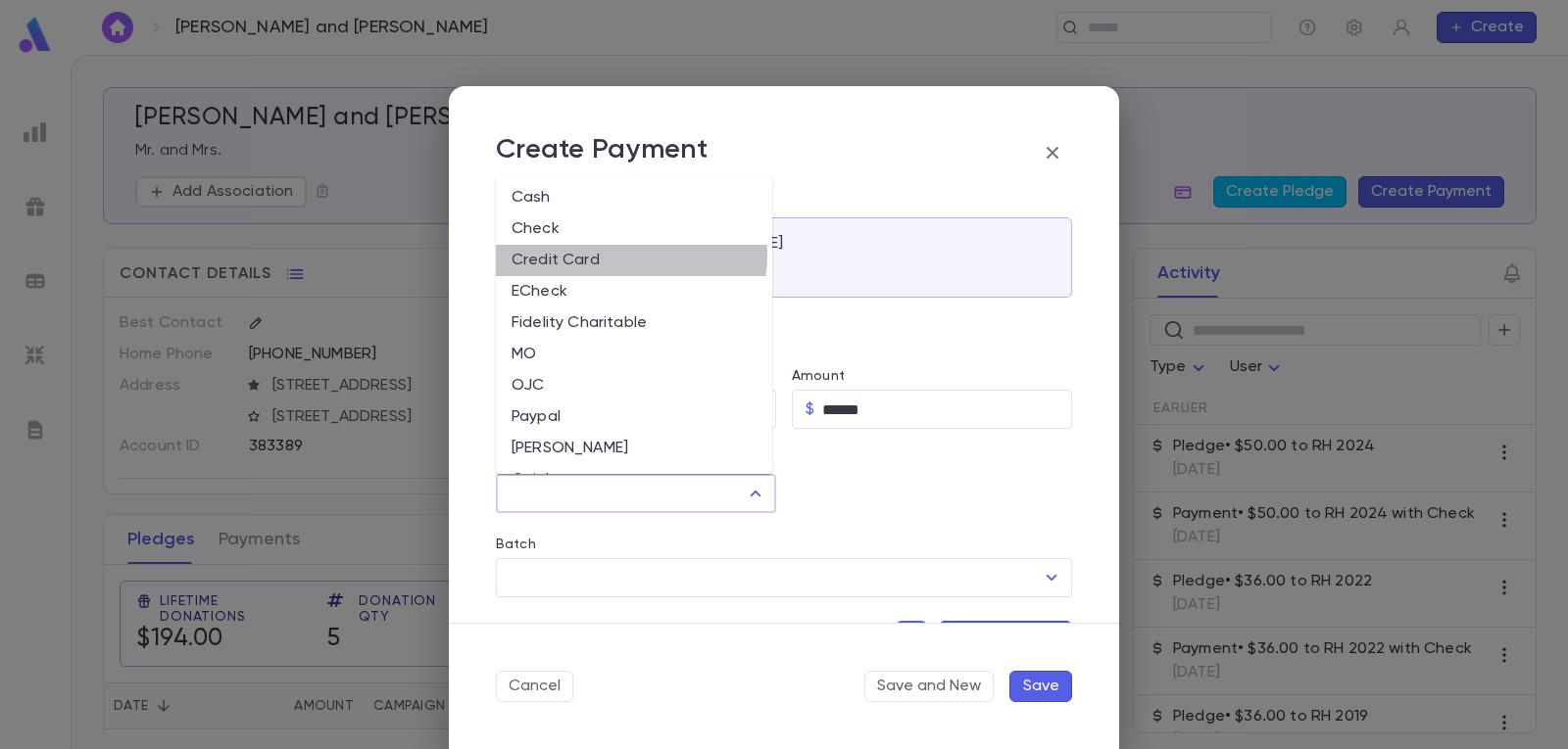
click at [603, 253] on li "Credit Card" at bounding box center [634, 260] width 276 height 32
type input "**********"
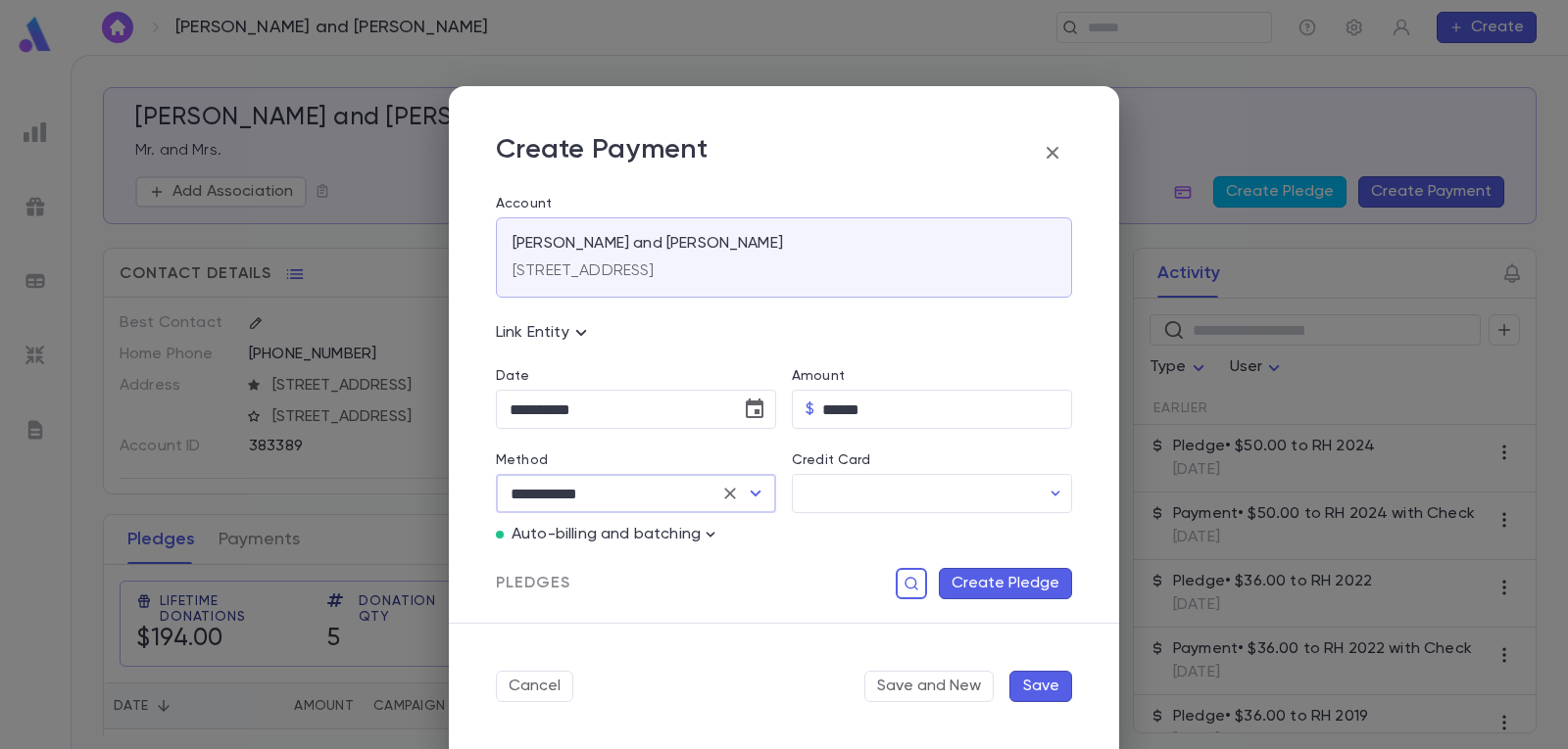
click at [698, 535] on p "Auto-billing and batching" at bounding box center [606, 535] width 189 height 20
click at [690, 535] on p "Auto-billing and batching" at bounding box center [606, 535] width 189 height 20
click at [708, 533] on icon "button" at bounding box center [711, 534] width 9 height 5
click at [748, 564] on p "Enter Manual Billing Instead" at bounding box center [822, 570] width 202 height 20
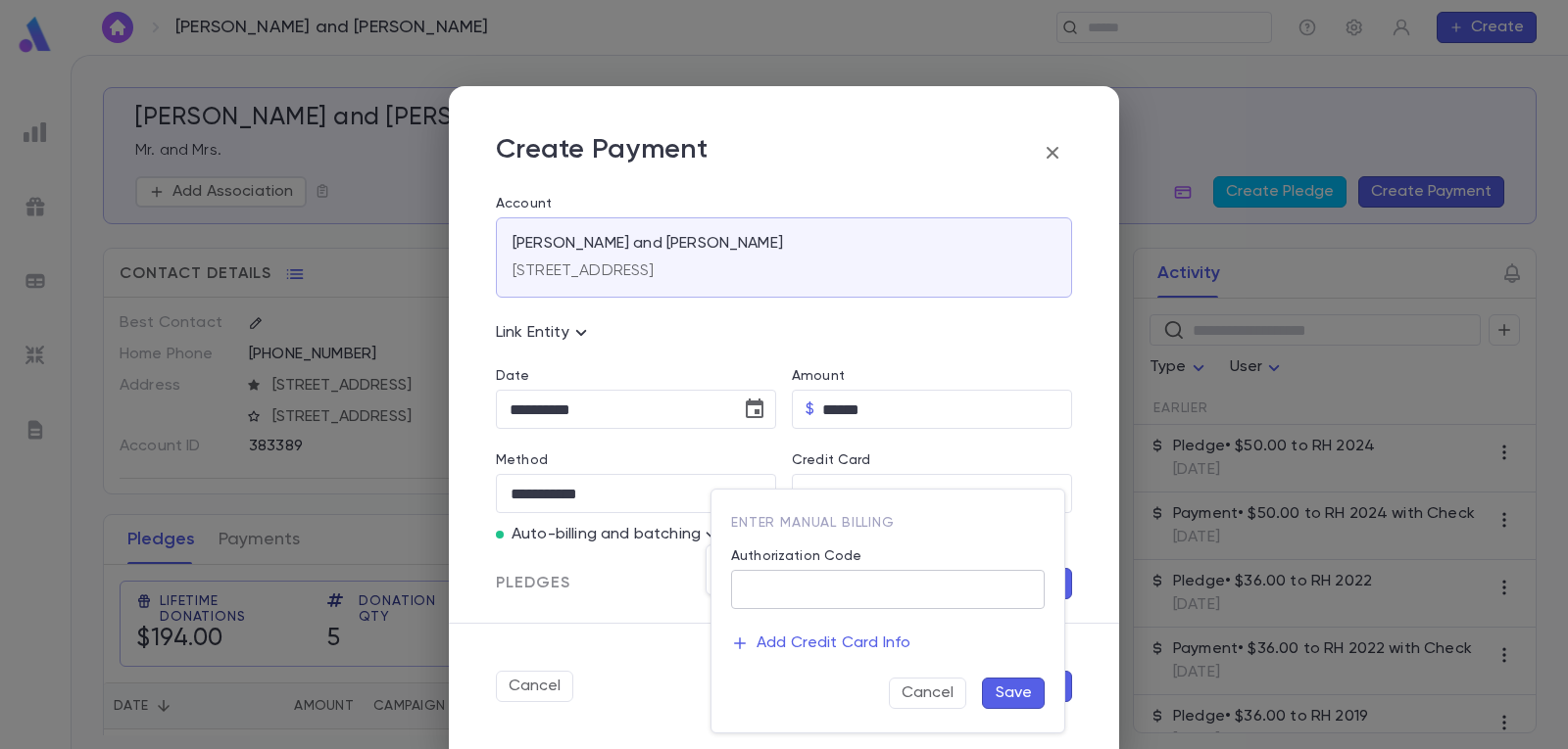
click at [785, 587] on input "Authorization Code" at bounding box center [888, 589] width 314 height 38
type input "*"
click at [999, 694] on button "Save" at bounding box center [1014, 694] width 63 height 32
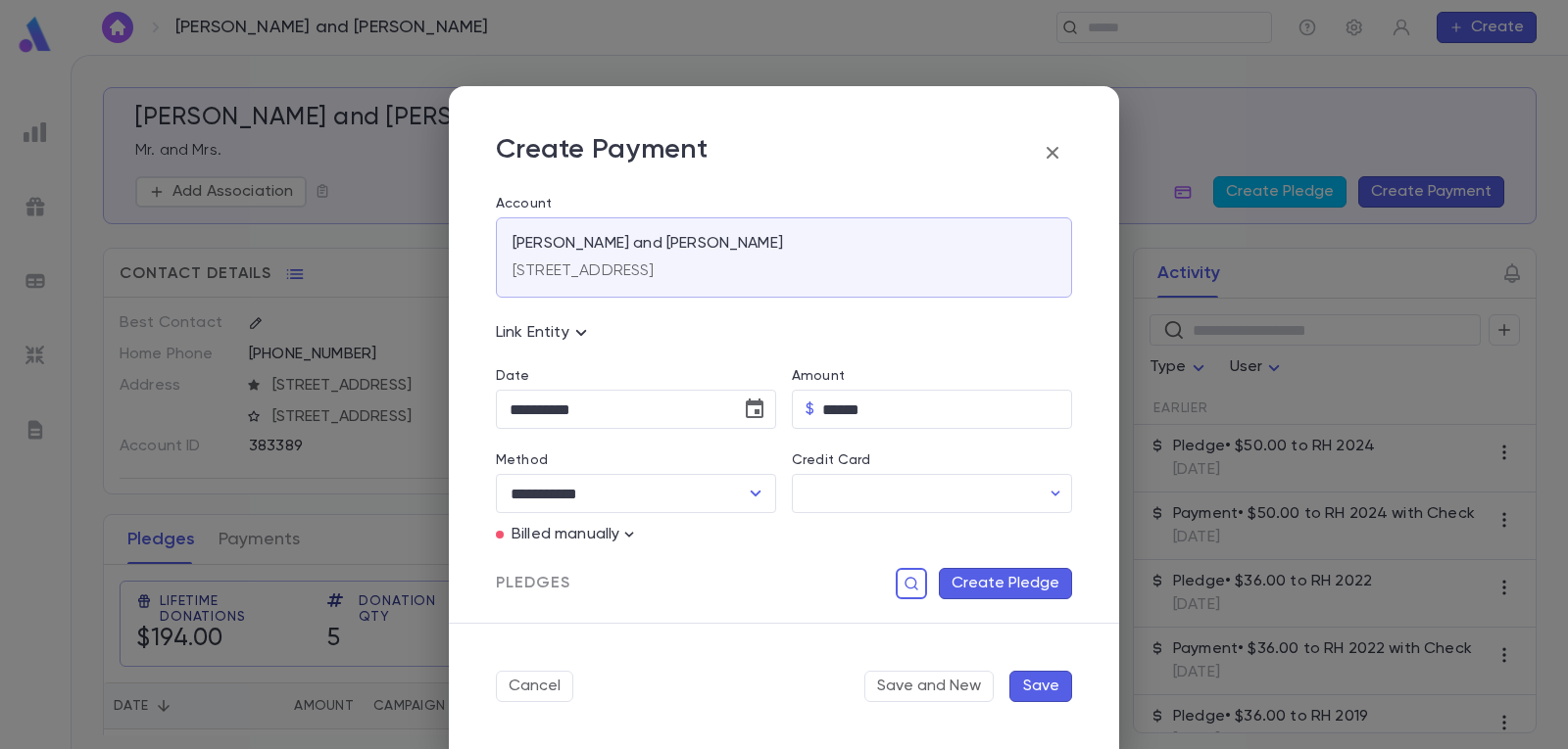
click at [1005, 578] on button "Create Pledge" at bounding box center [1005, 583] width 133 height 32
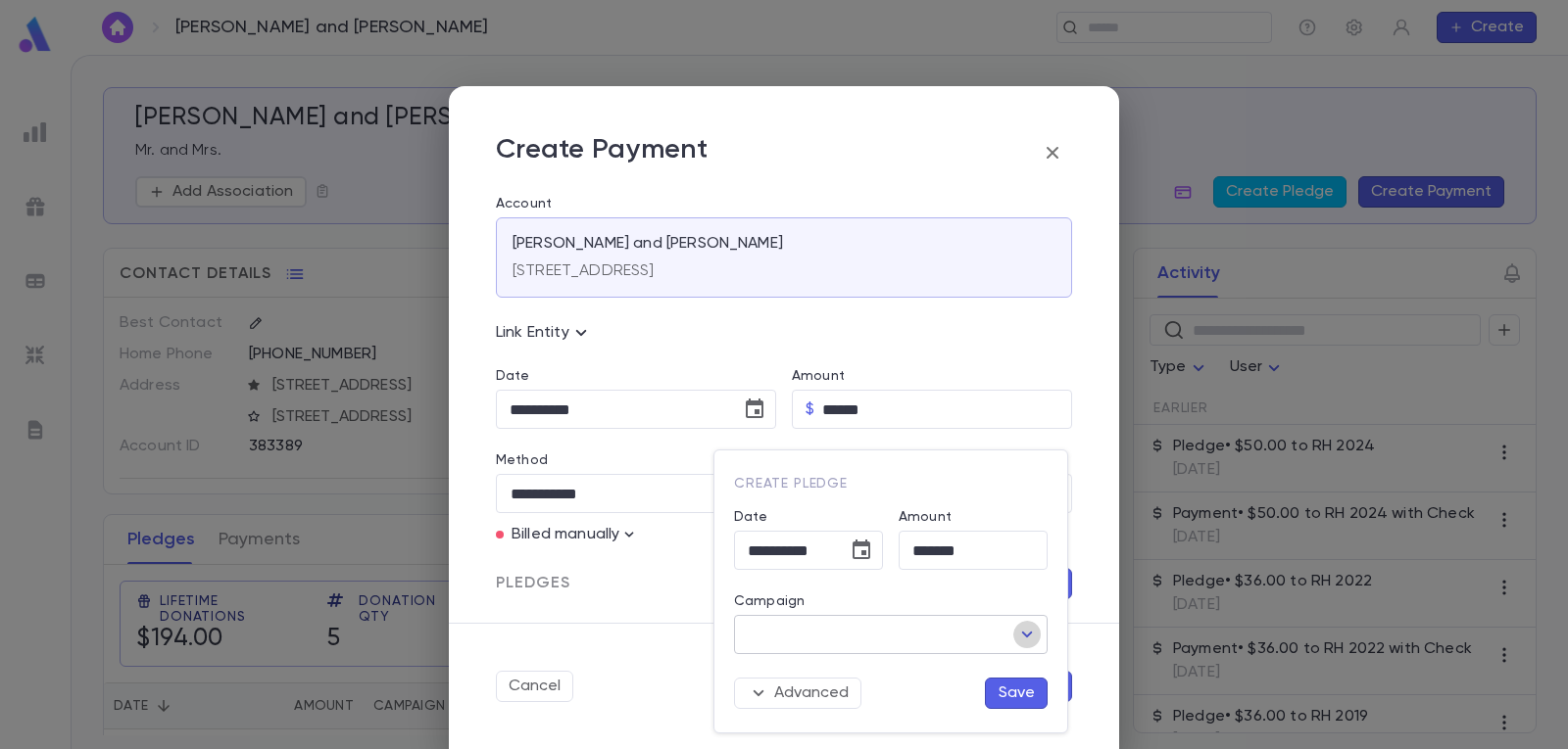
click at [1027, 633] on icon "Open" at bounding box center [1028, 635] width 24 height 24
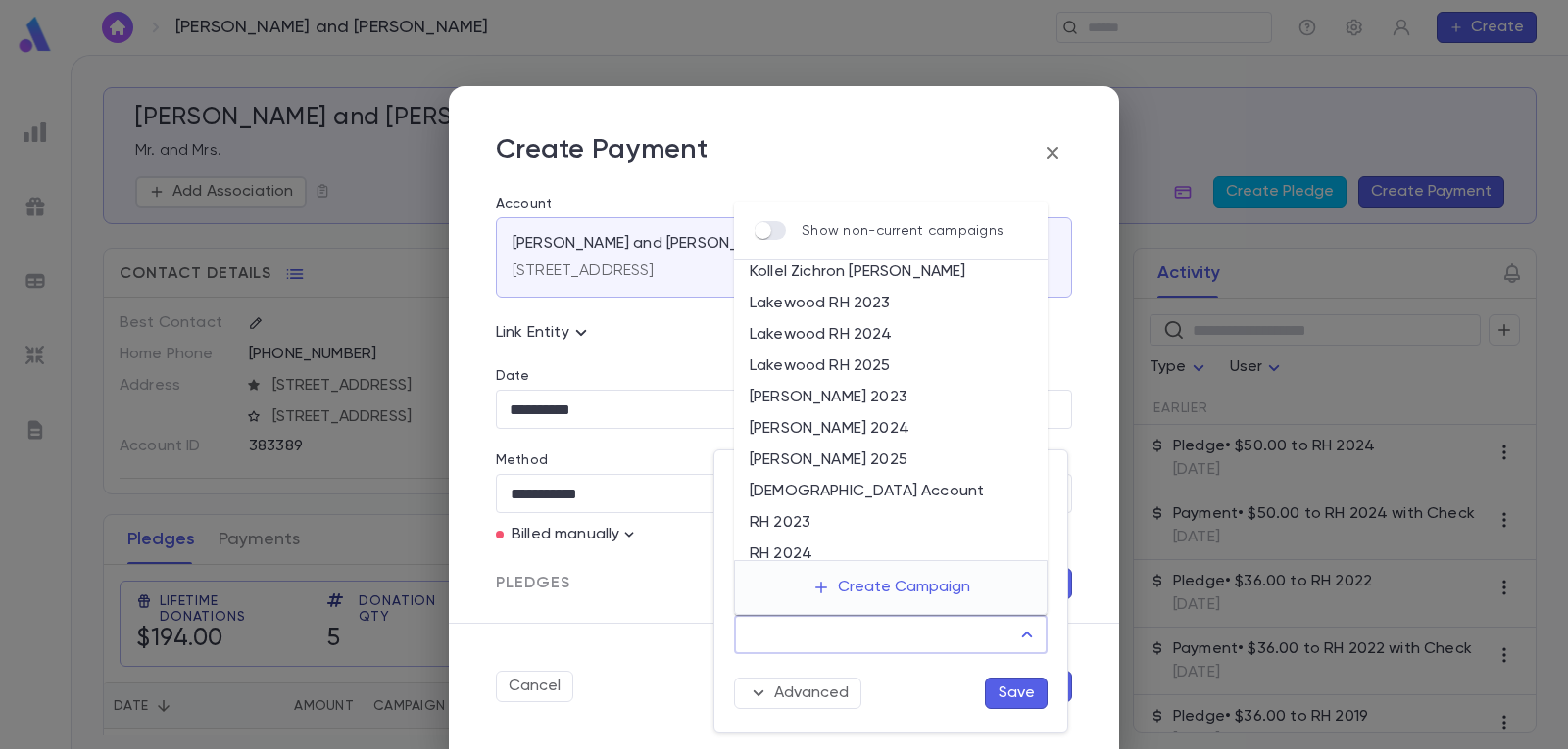
scroll to position [196, 0]
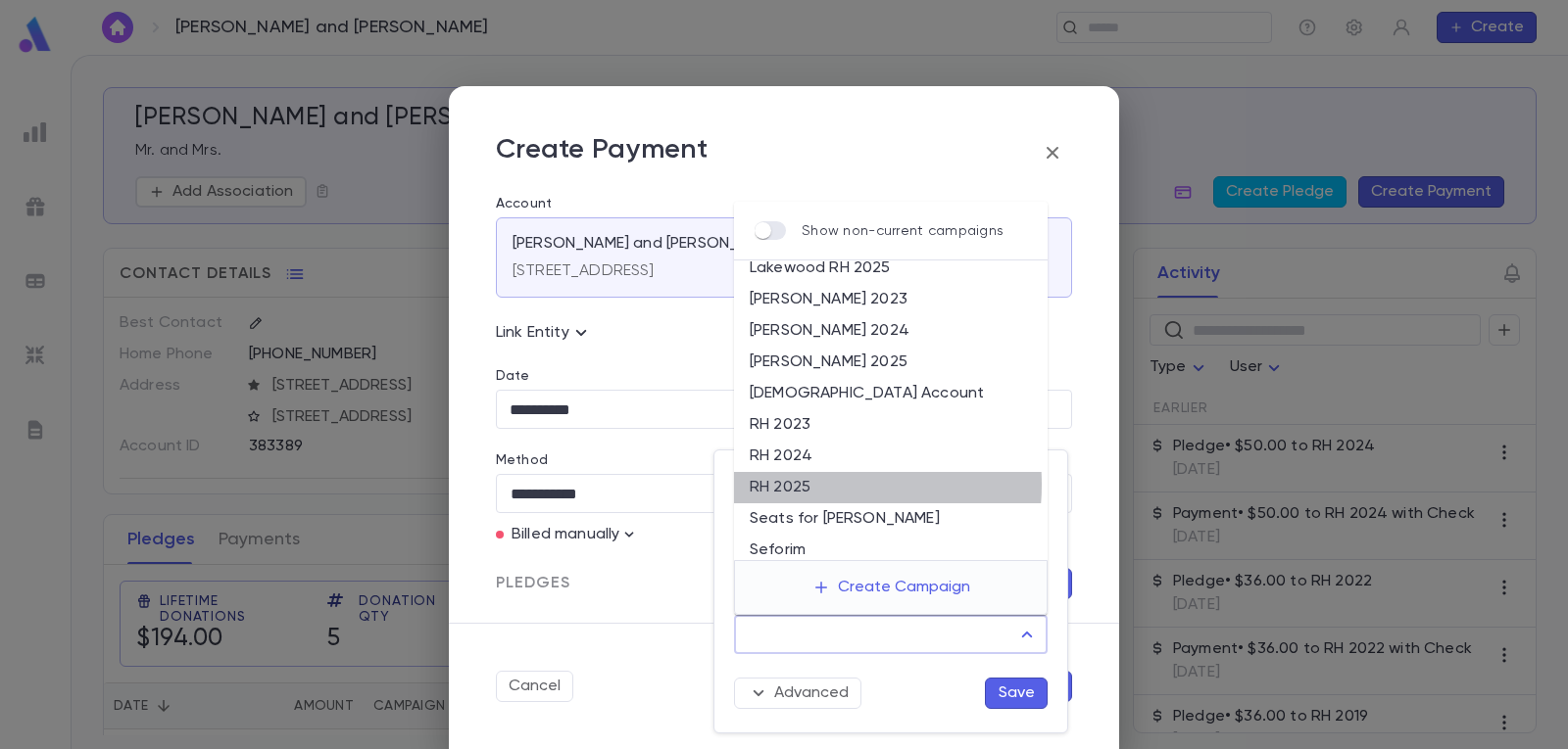
click at [801, 484] on li "RH 2025" at bounding box center [891, 488] width 314 height 32
type input "*******"
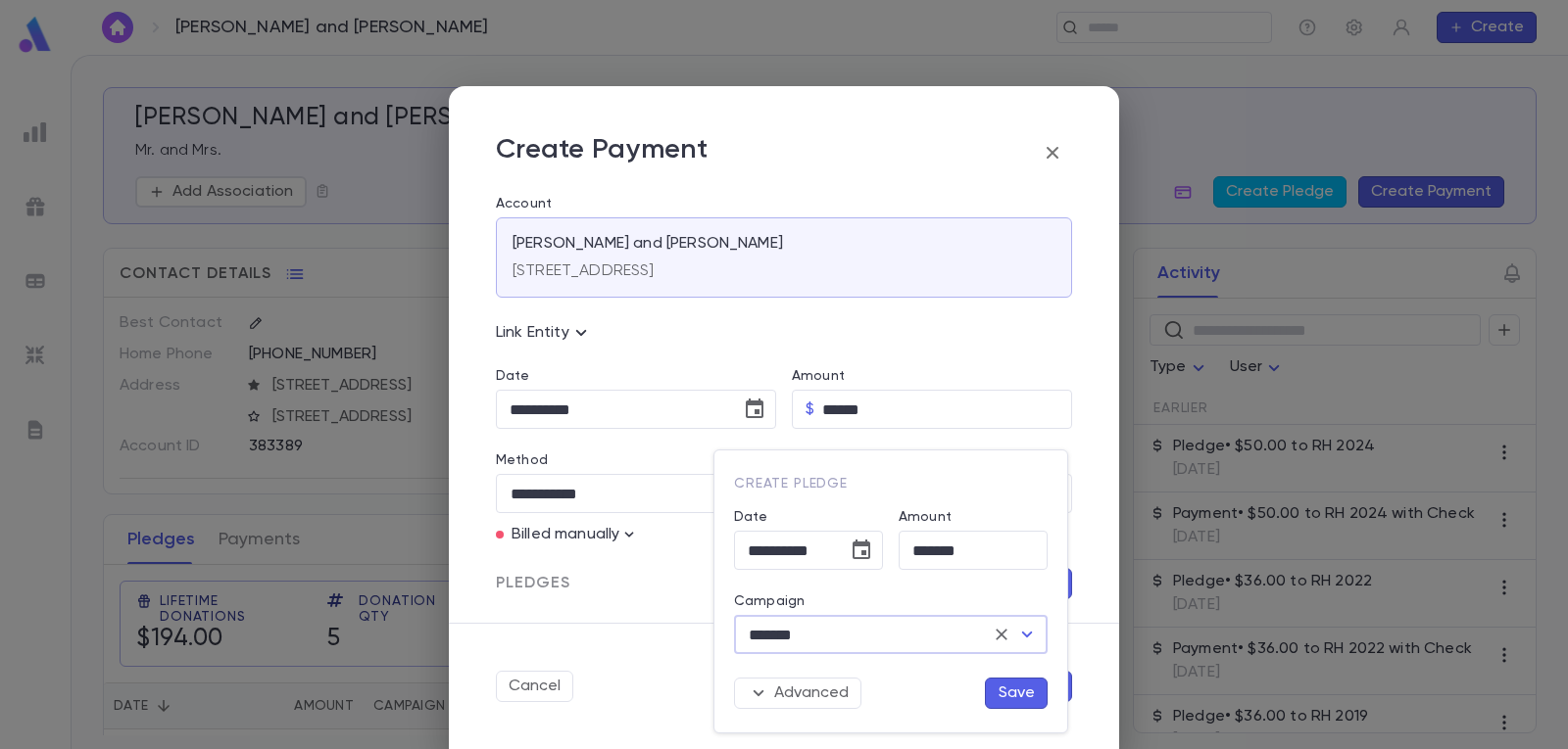
click at [1011, 685] on button "Save" at bounding box center [1017, 694] width 63 height 32
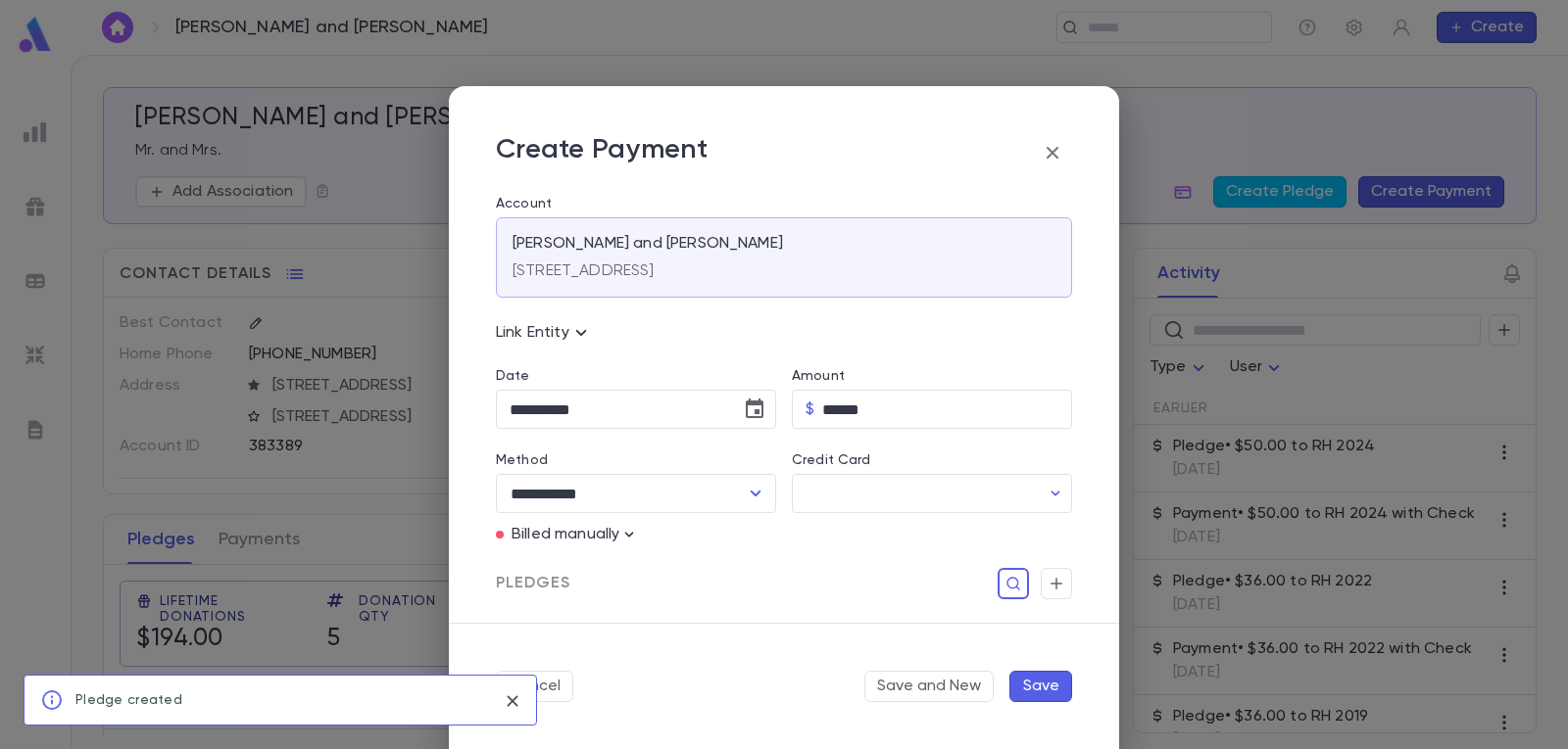
click at [1029, 685] on button "Save" at bounding box center [1041, 687] width 63 height 32
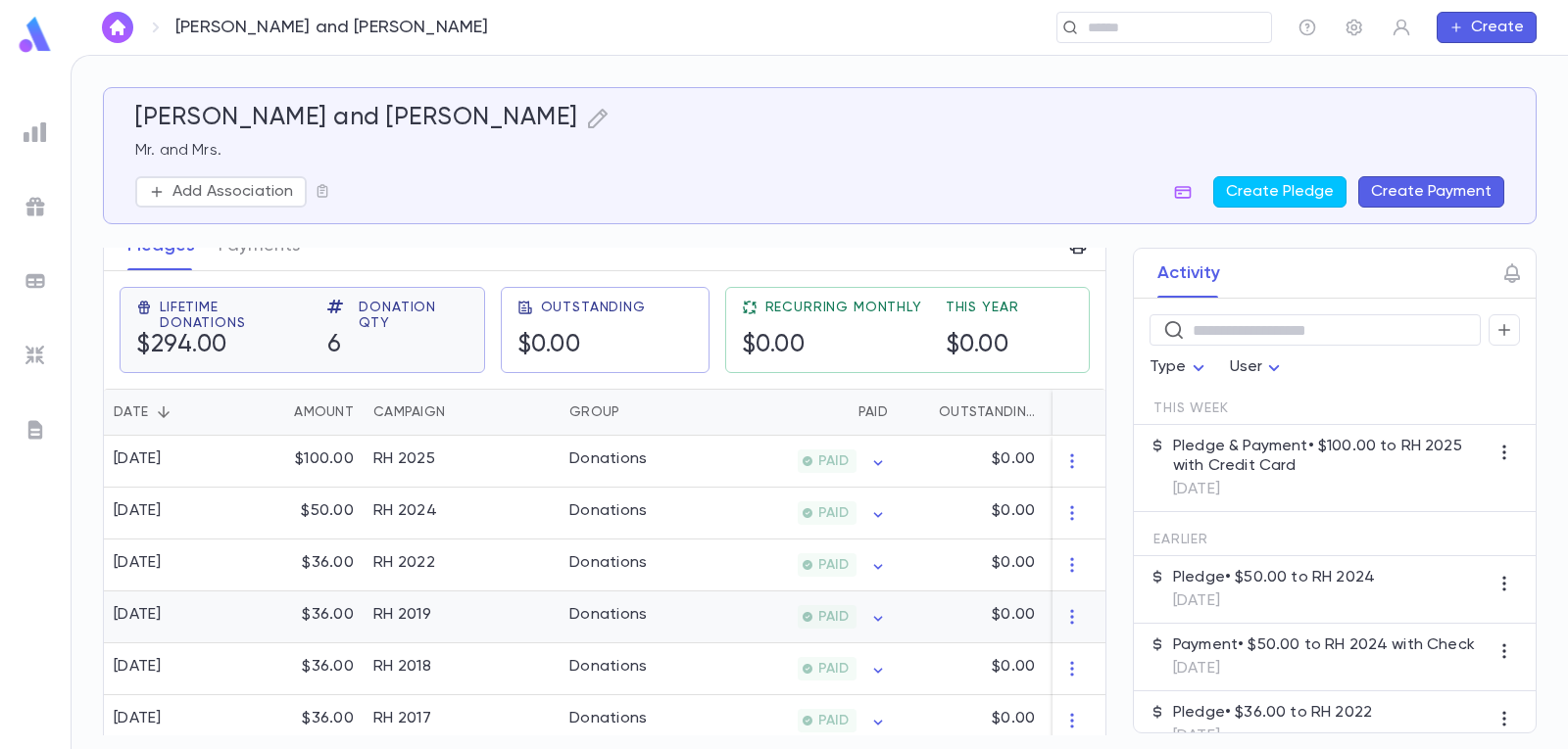
scroll to position [0, 0]
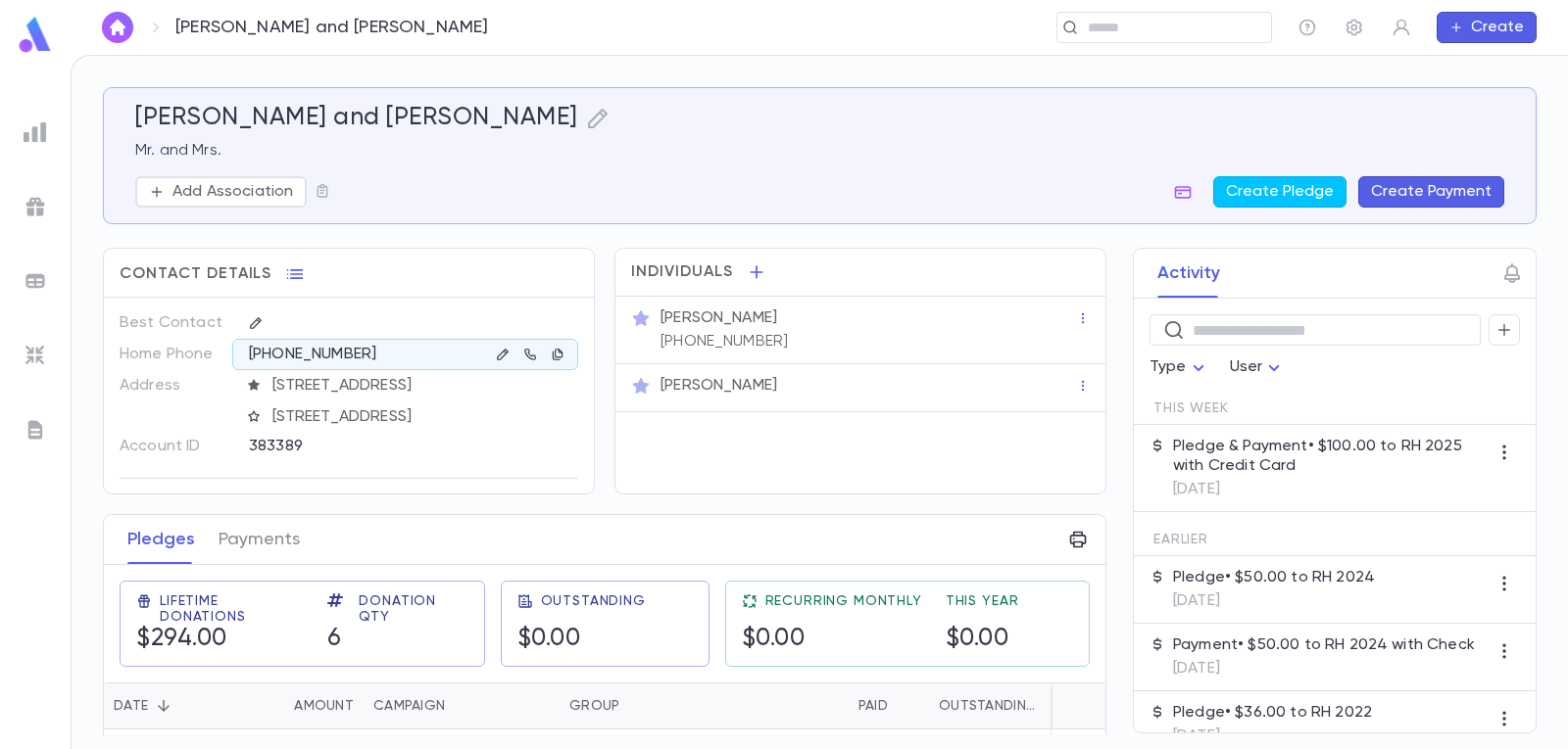
click at [115, 20] on img "button" at bounding box center [117, 28] width 24 height 16
